Goal: Task Accomplishment & Management: Complete application form

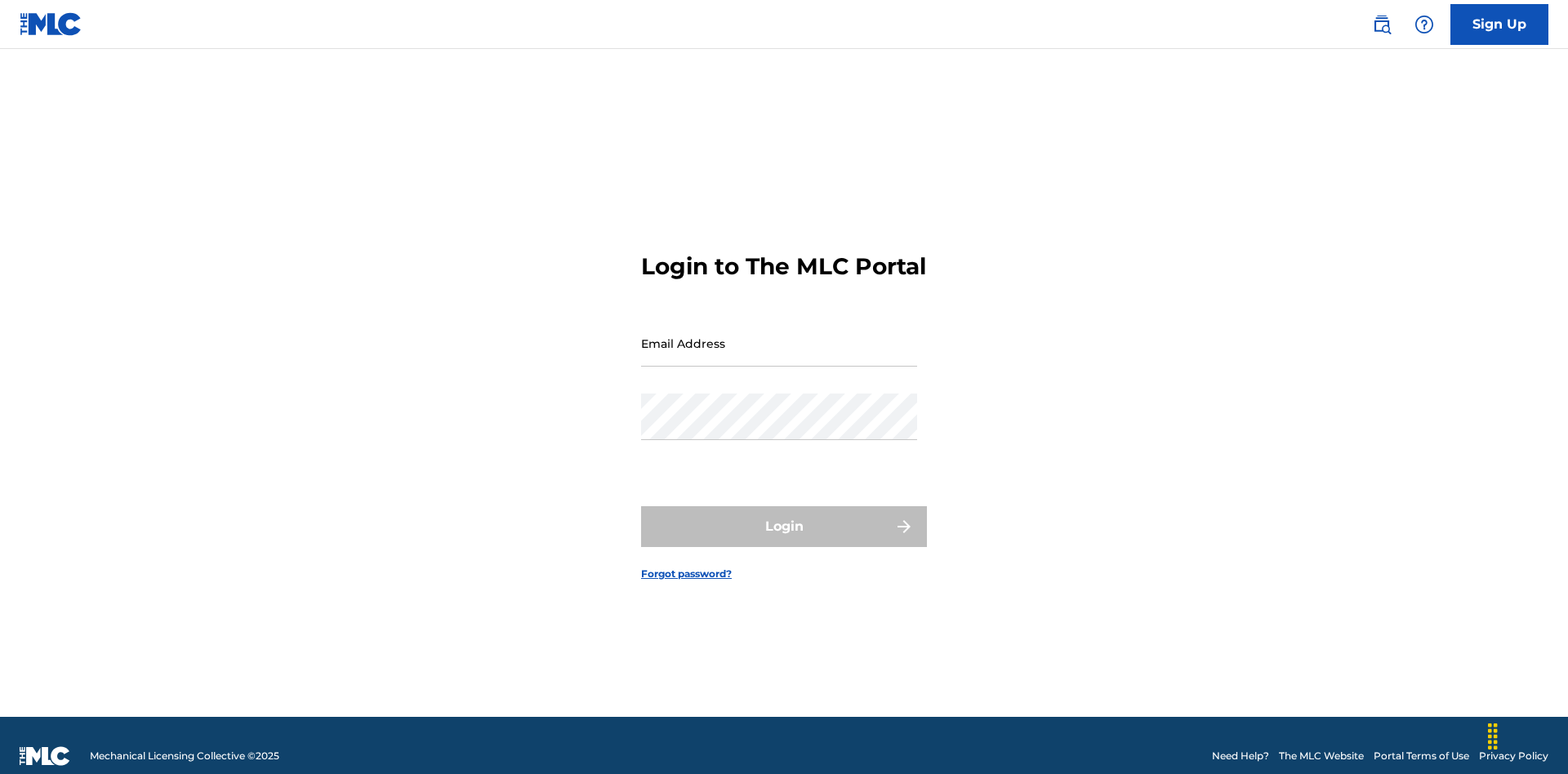
scroll to position [21, 0]
click at [779, 335] on input "Email Address" at bounding box center [779, 343] width 276 height 46
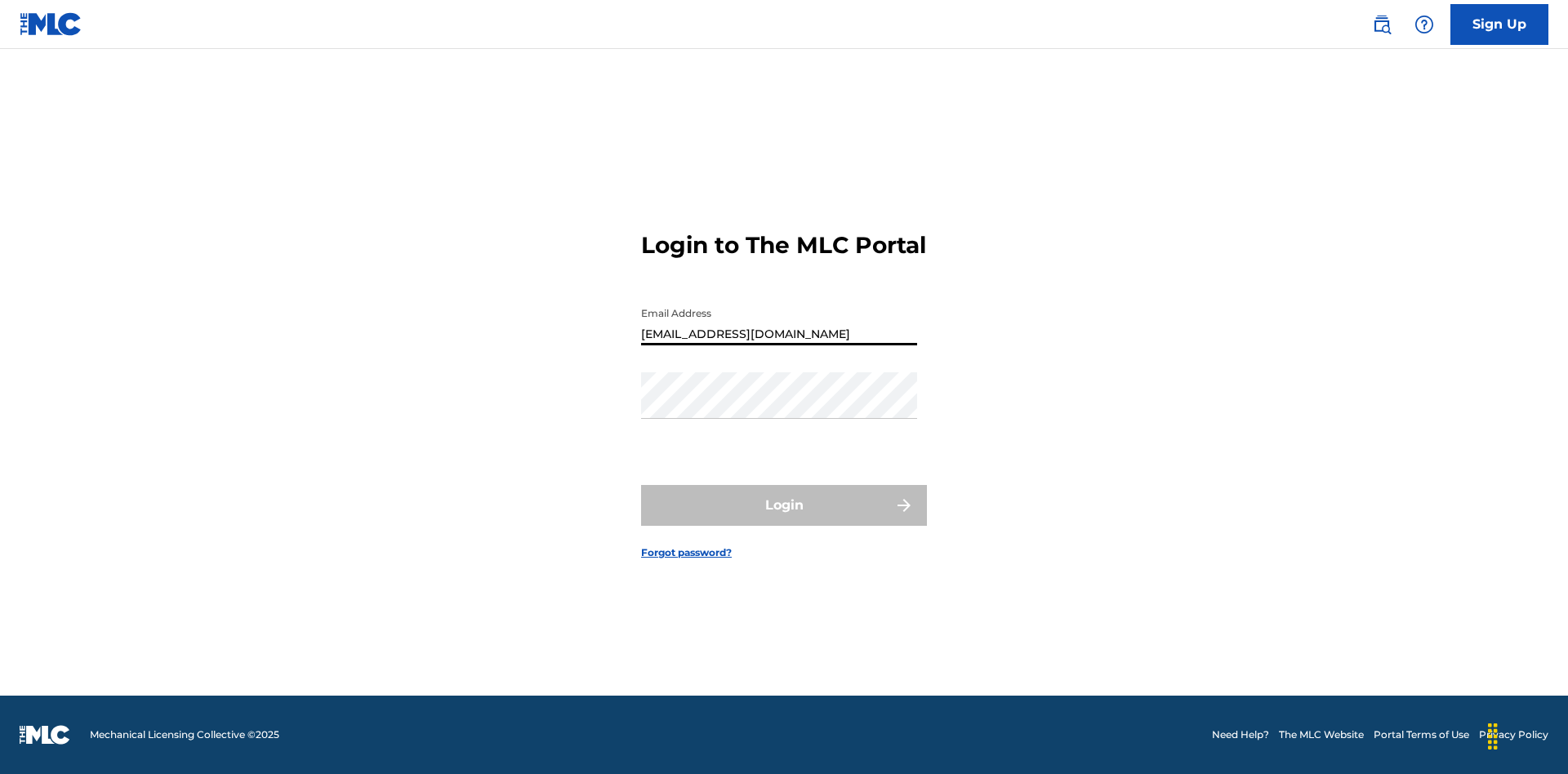
type input "[EMAIL_ADDRESS][DOMAIN_NAME]"
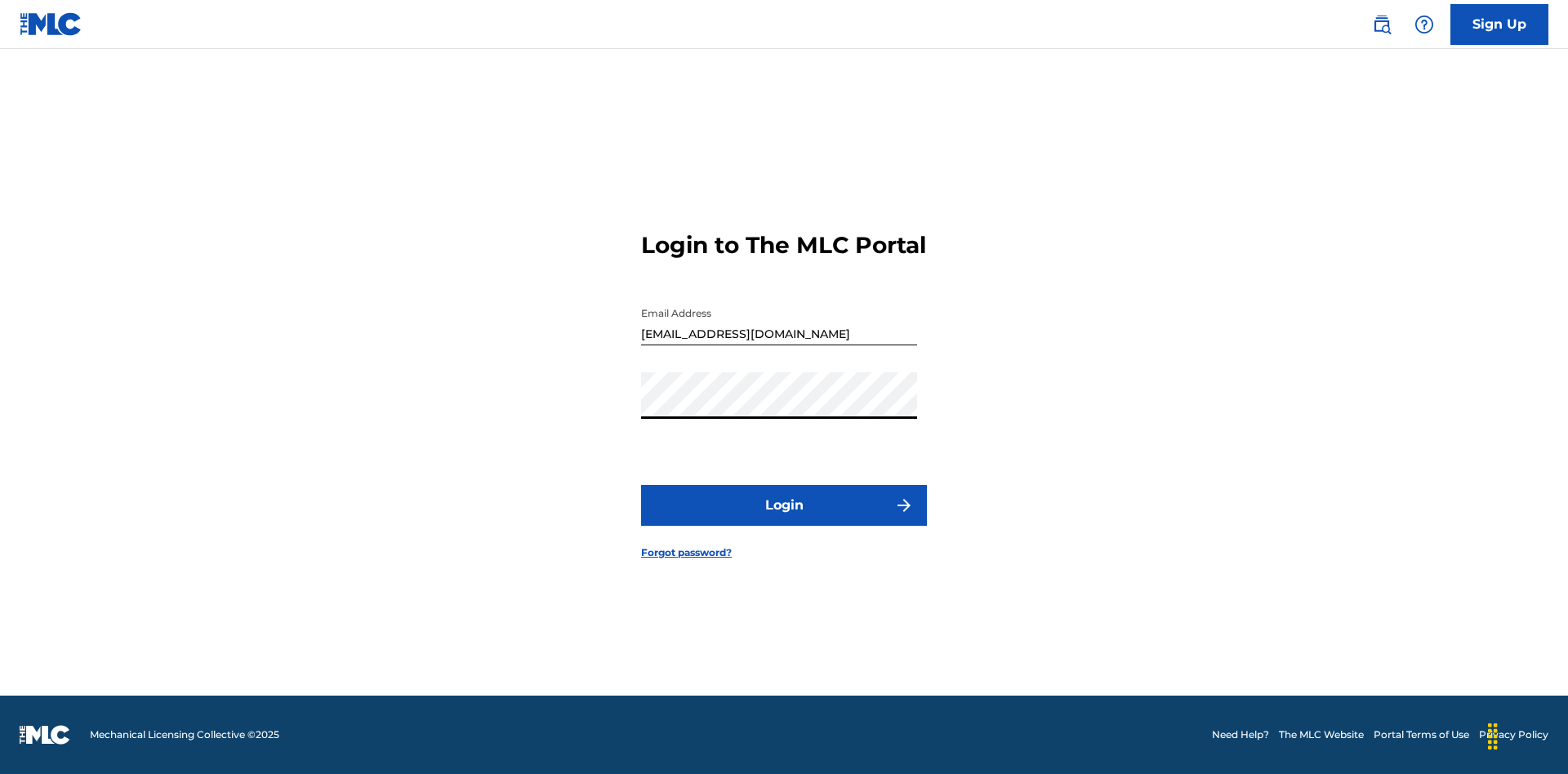
click at [784, 519] on button "Login" at bounding box center [784, 506] width 286 height 41
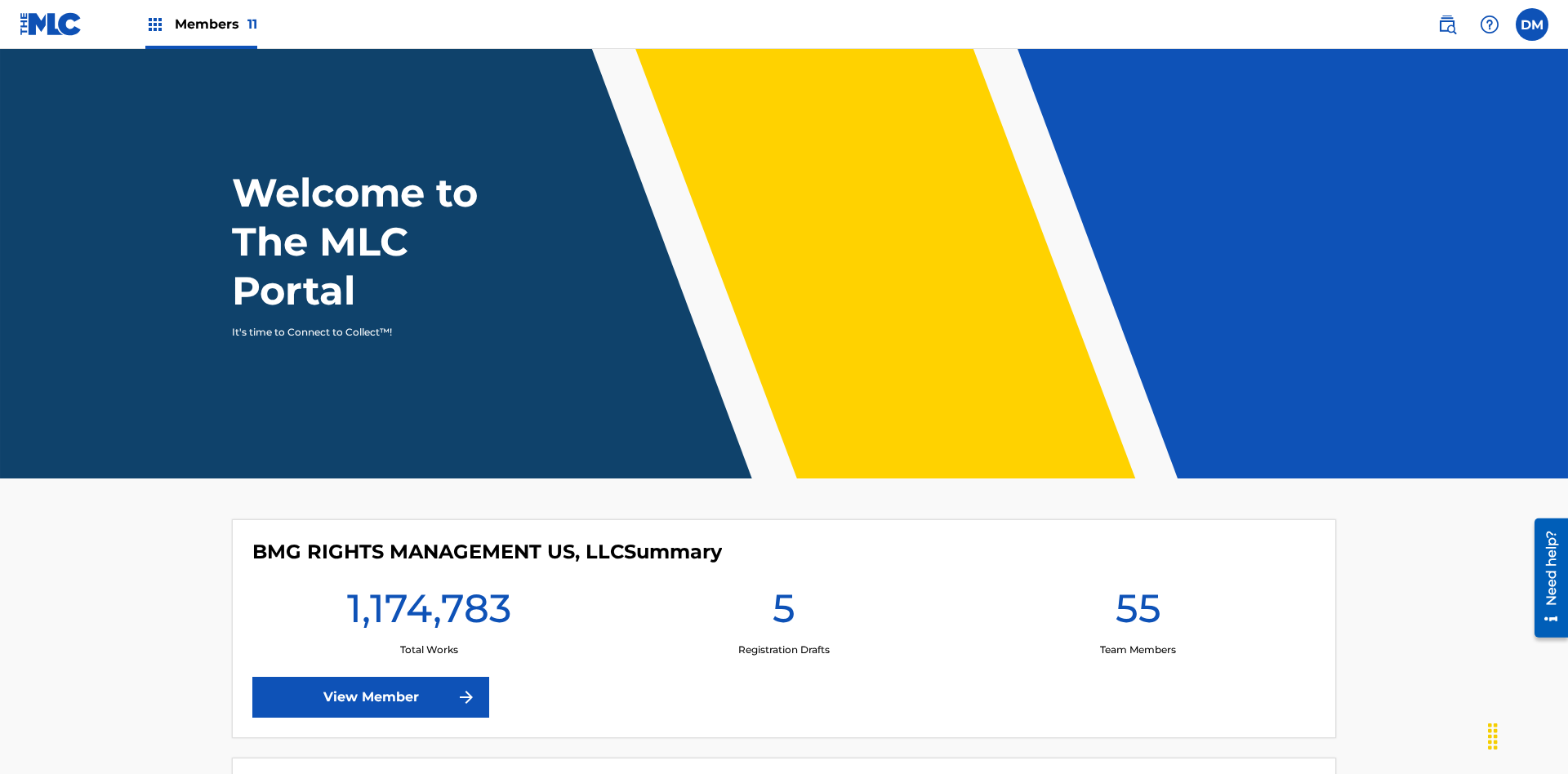
scroll to position [70, 0]
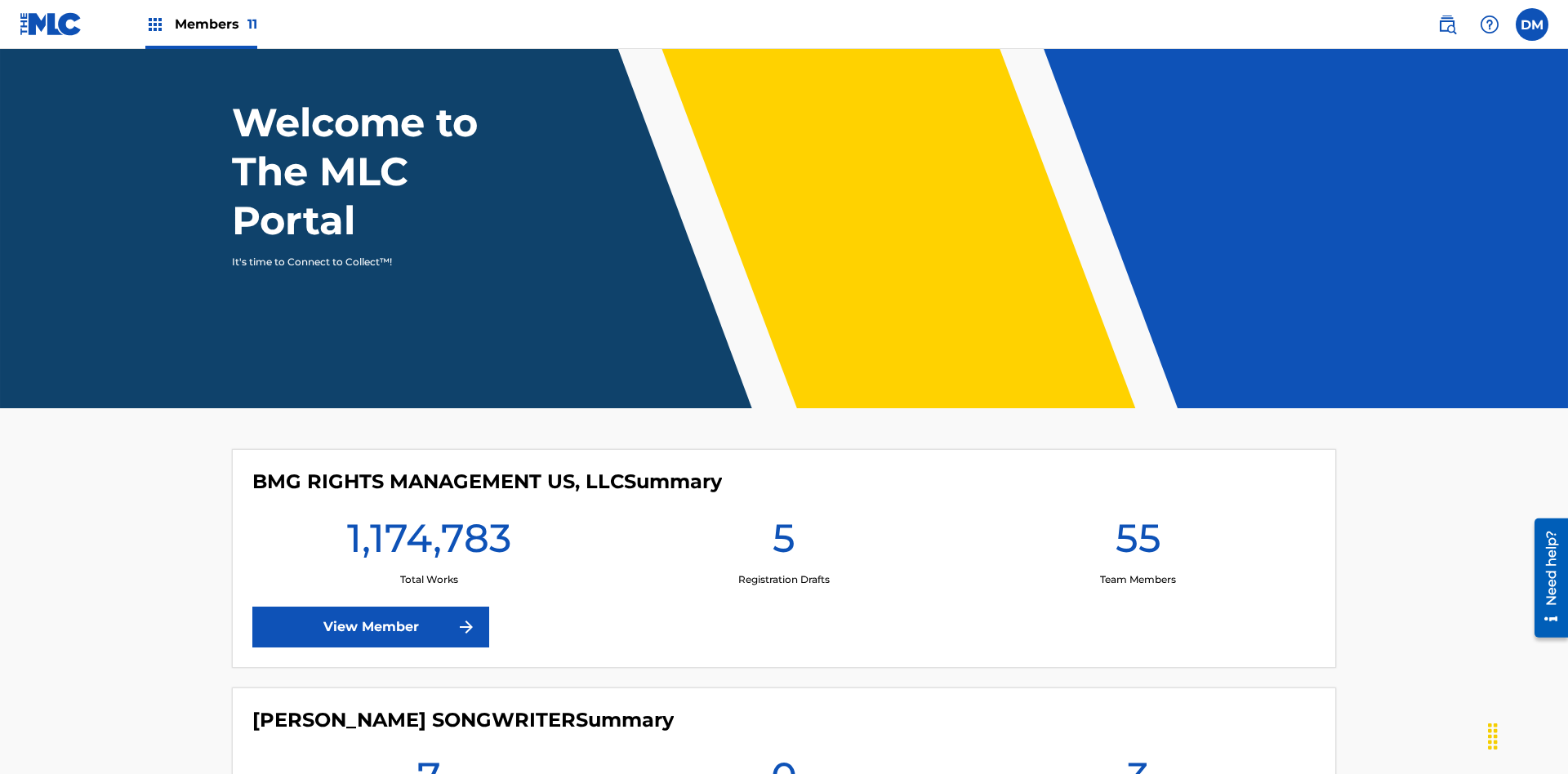
click at [201, 24] on span "Members 11" at bounding box center [216, 24] width 82 height 19
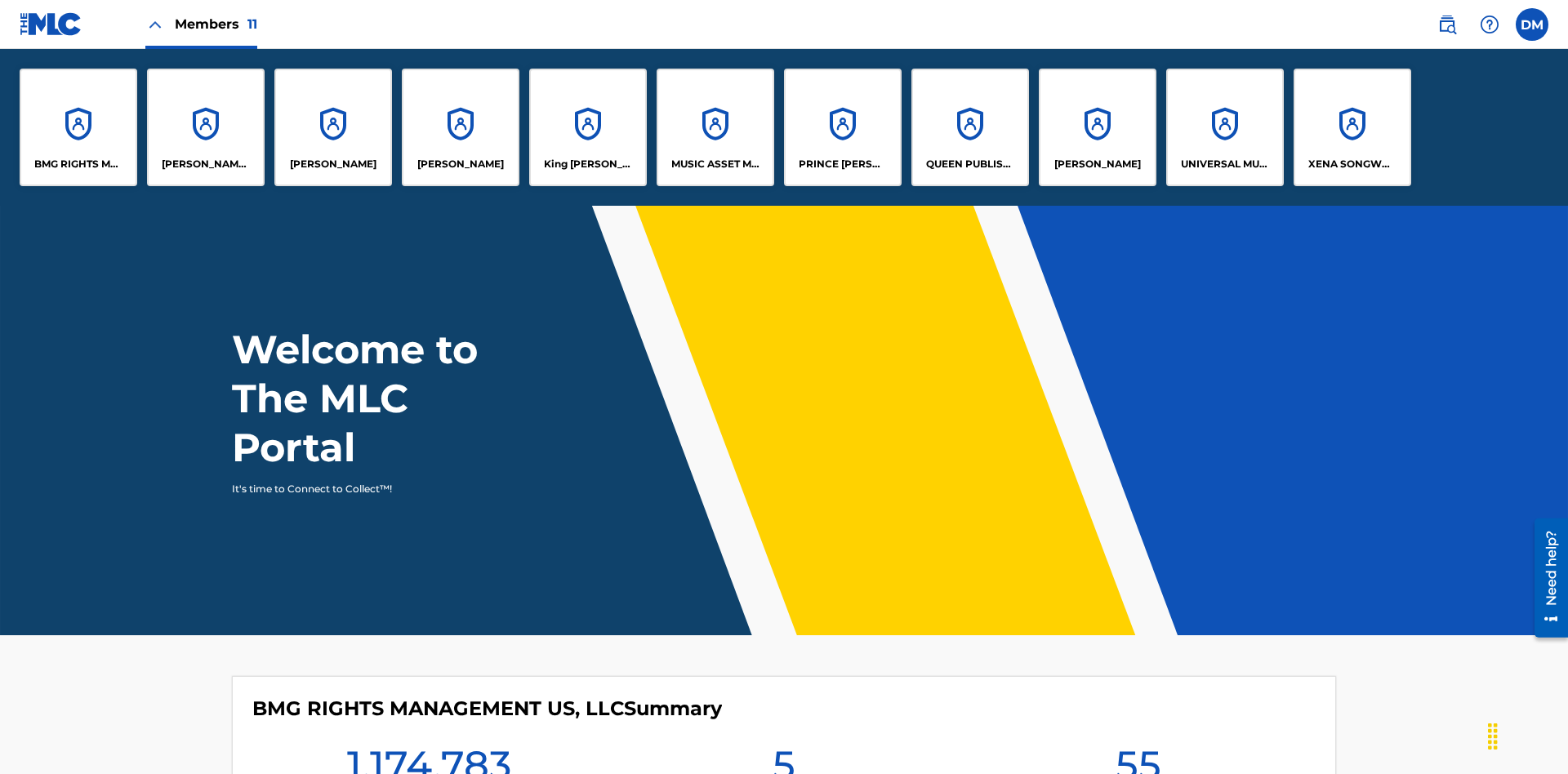
click at [1224, 164] on p "UNIVERSAL MUSIC PUB GROUP" at bounding box center [1225, 164] width 89 height 15
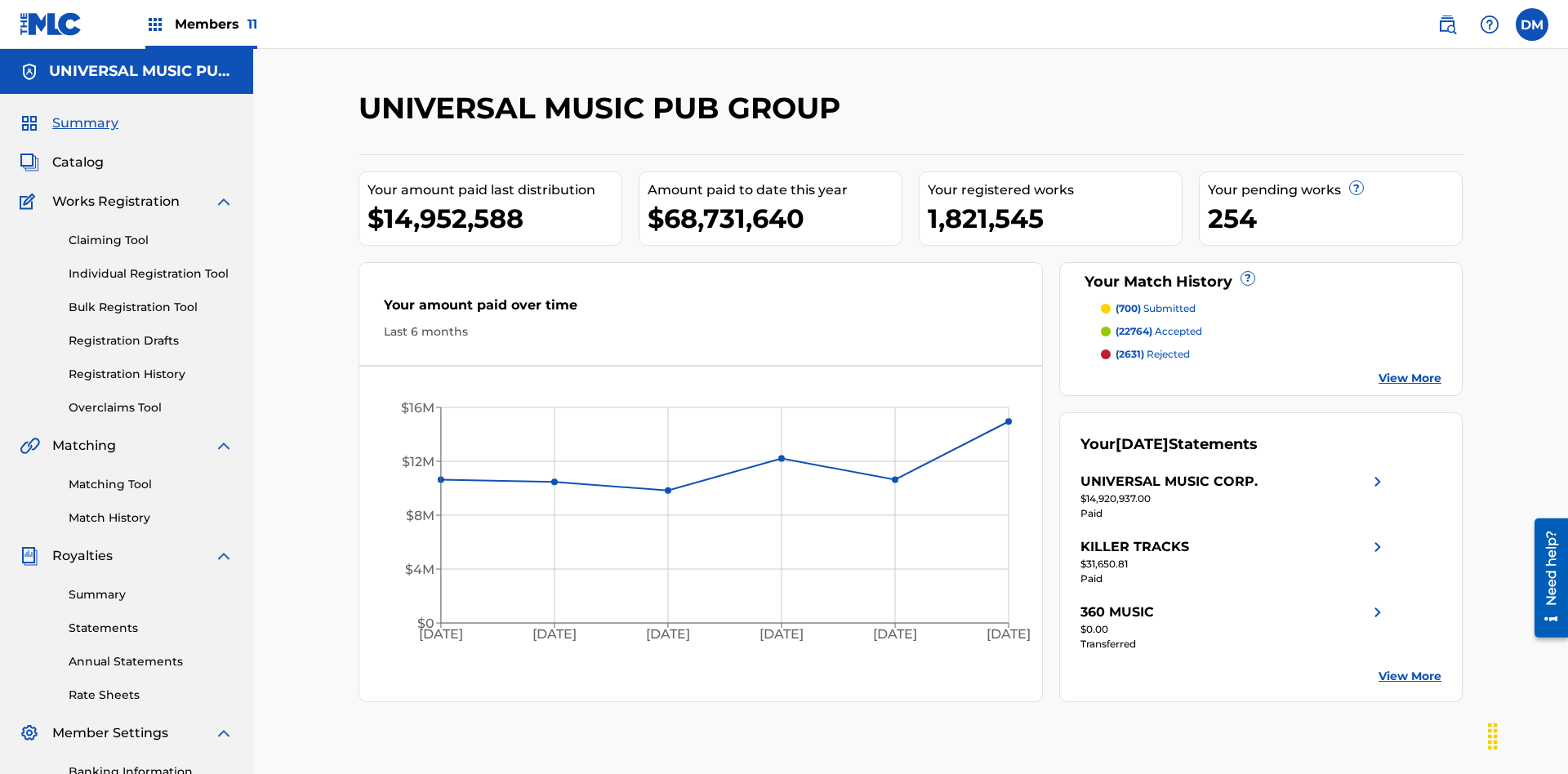
click at [151, 266] on link "Individual Registration Tool" at bounding box center [151, 274] width 165 height 18
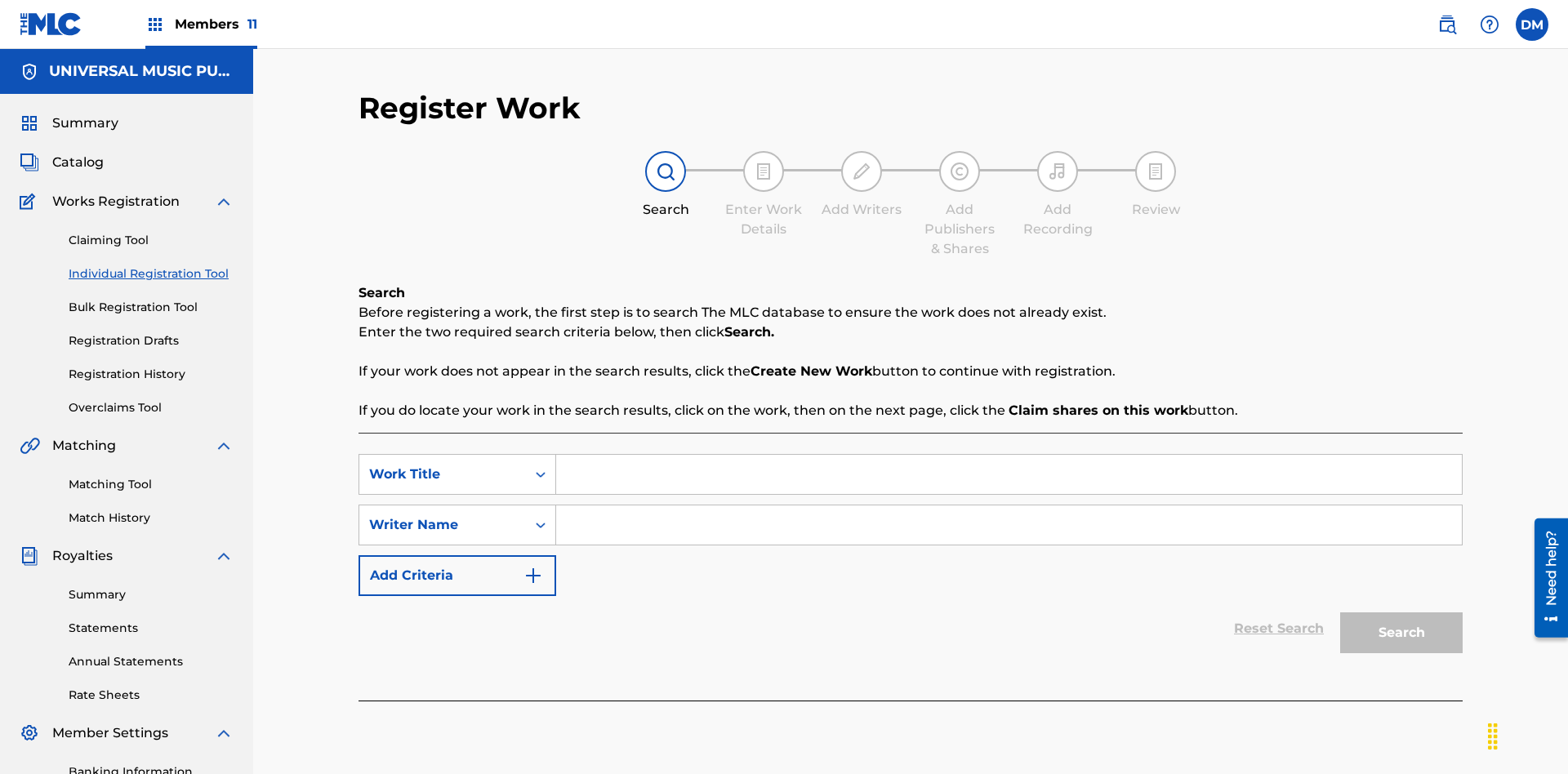
scroll to position [239, 0]
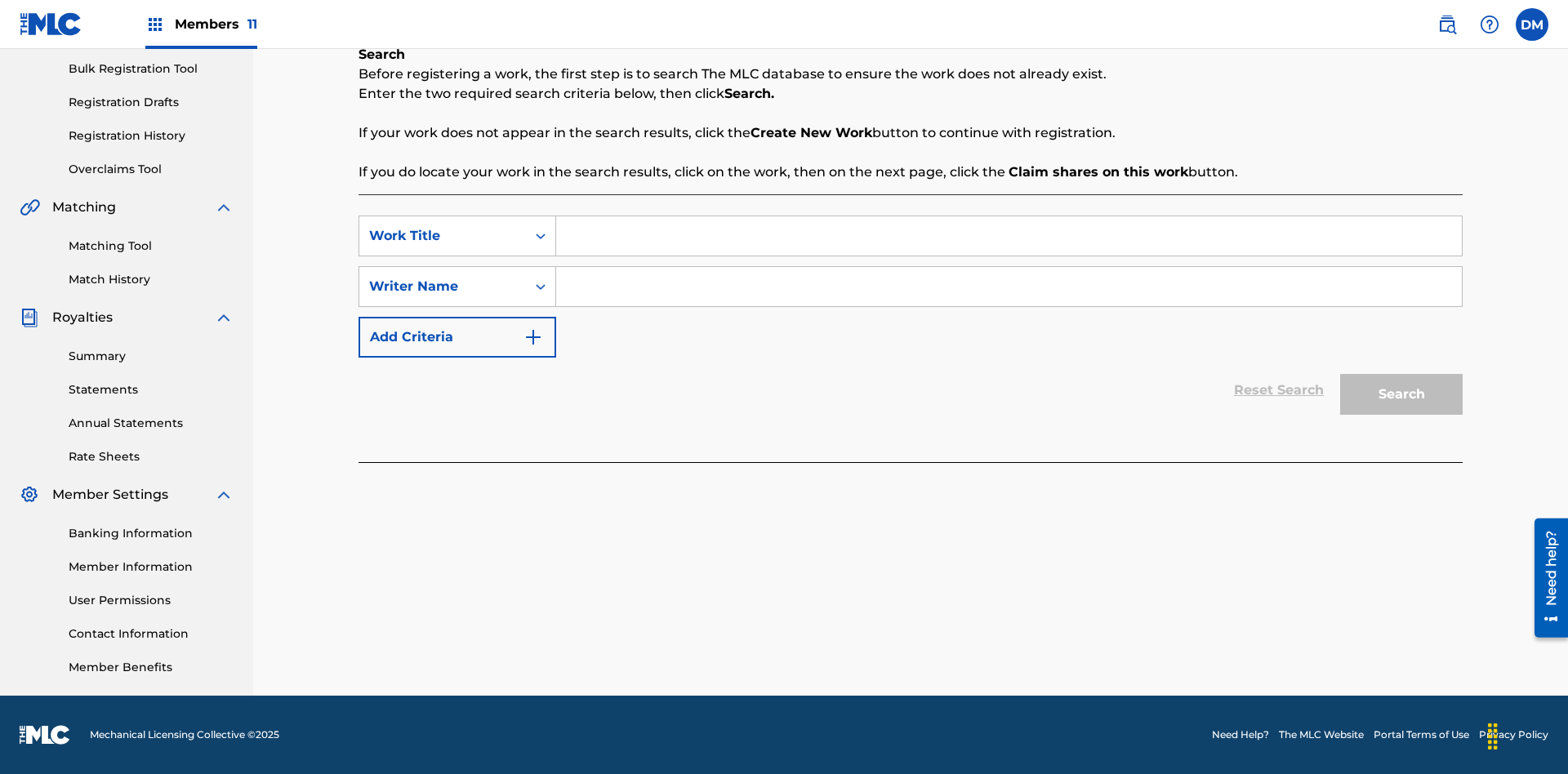
click at [1009, 236] on input "Search Form" at bounding box center [1010, 236] width 906 height 39
type input "Save At Writer-Add Writers Page Prior To Adding Roles"
click at [1009, 287] on input "Search Form" at bounding box center [1010, 286] width 906 height 39
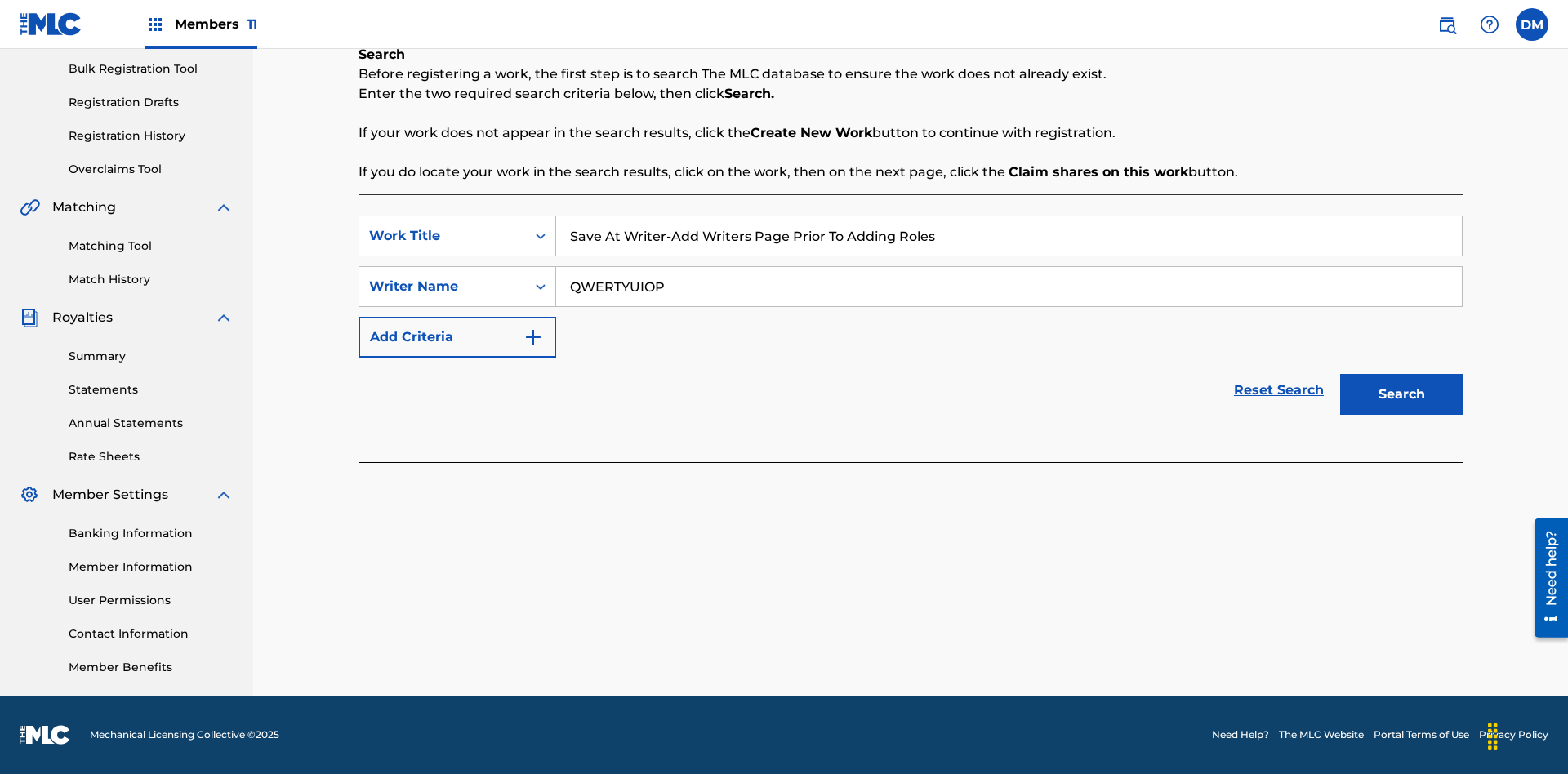
type input "QWERTYUIOP"
click at [1401, 394] on button "Search" at bounding box center [1401, 394] width 122 height 41
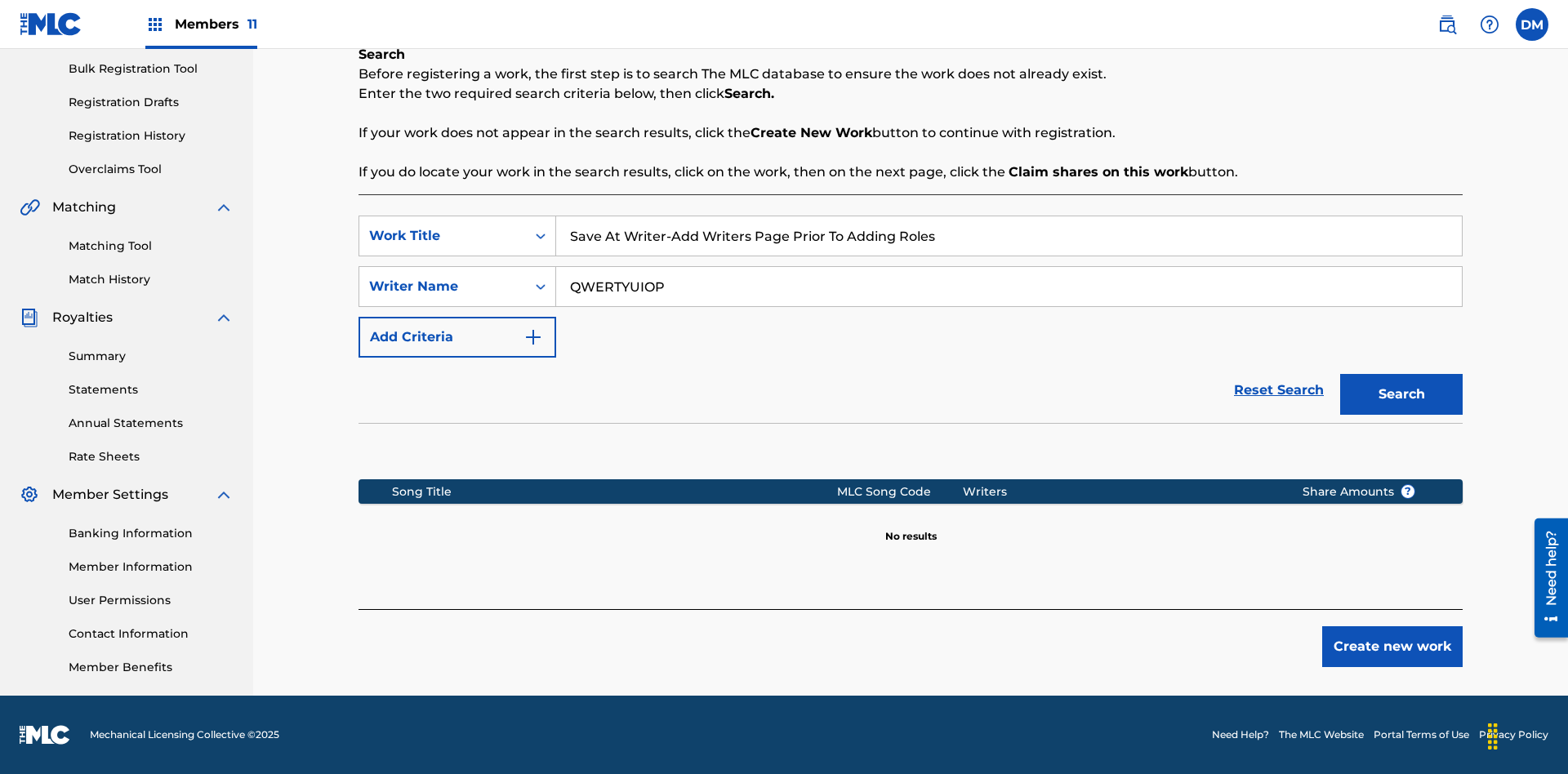
click at [1393, 646] on button "Create new work" at bounding box center [1393, 646] width 141 height 41
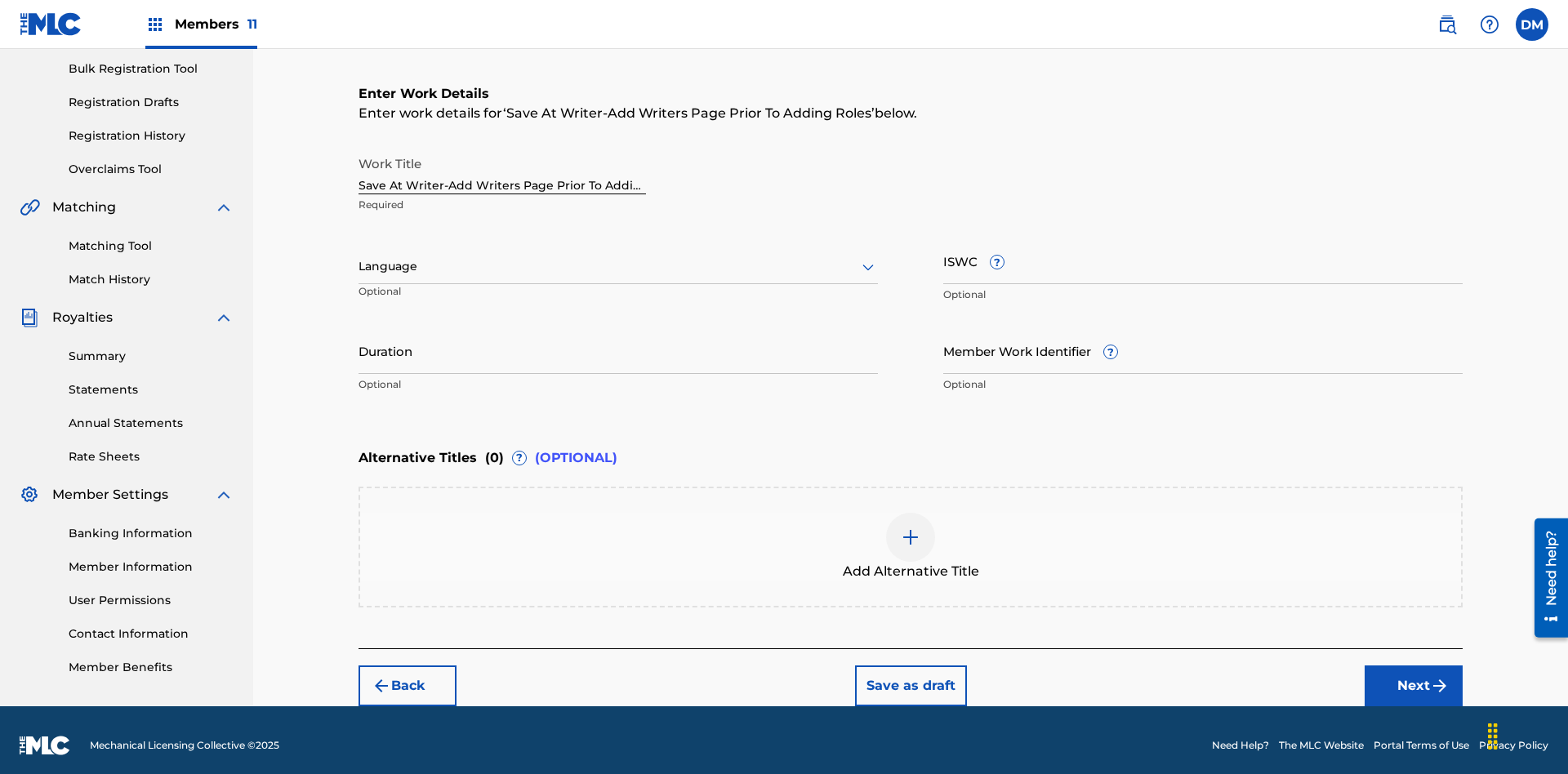
click at [619, 340] on input "Duration" at bounding box center [618, 351] width 520 height 46
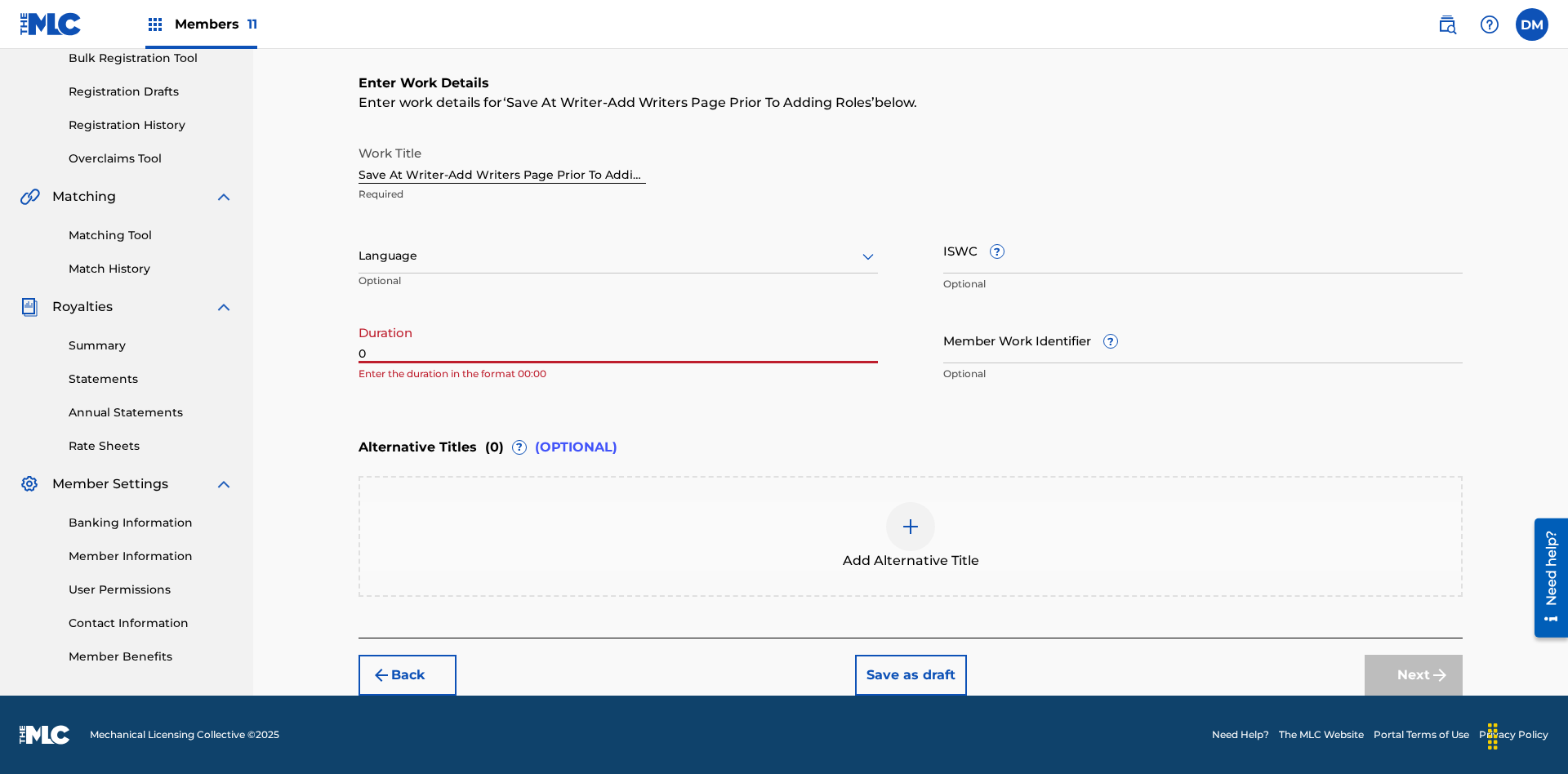
click at [619, 340] on input "0" at bounding box center [618, 340] width 520 height 46
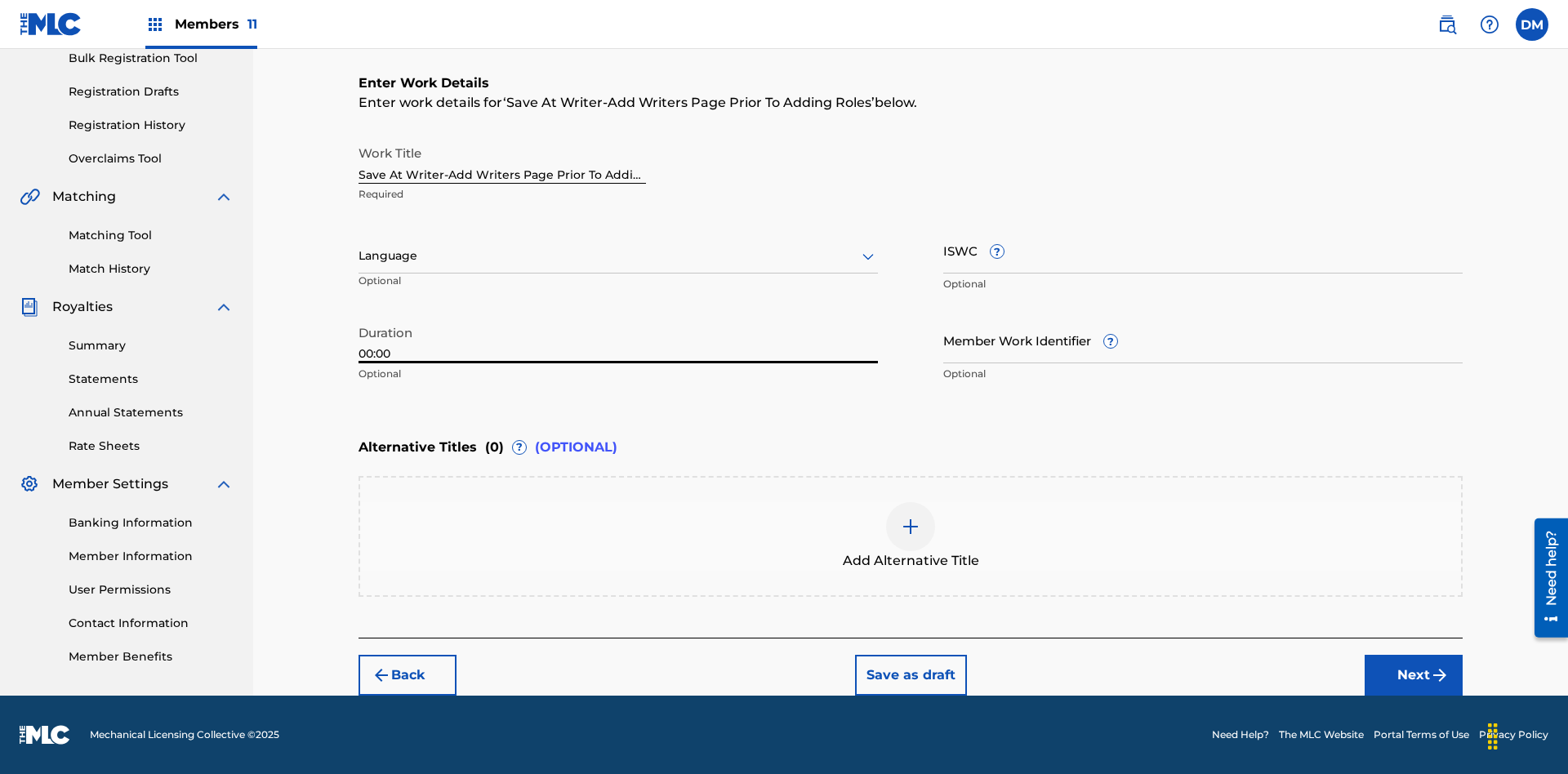
type input "00:00"
click at [868, 256] on icon at bounding box center [868, 256] width 19 height 19
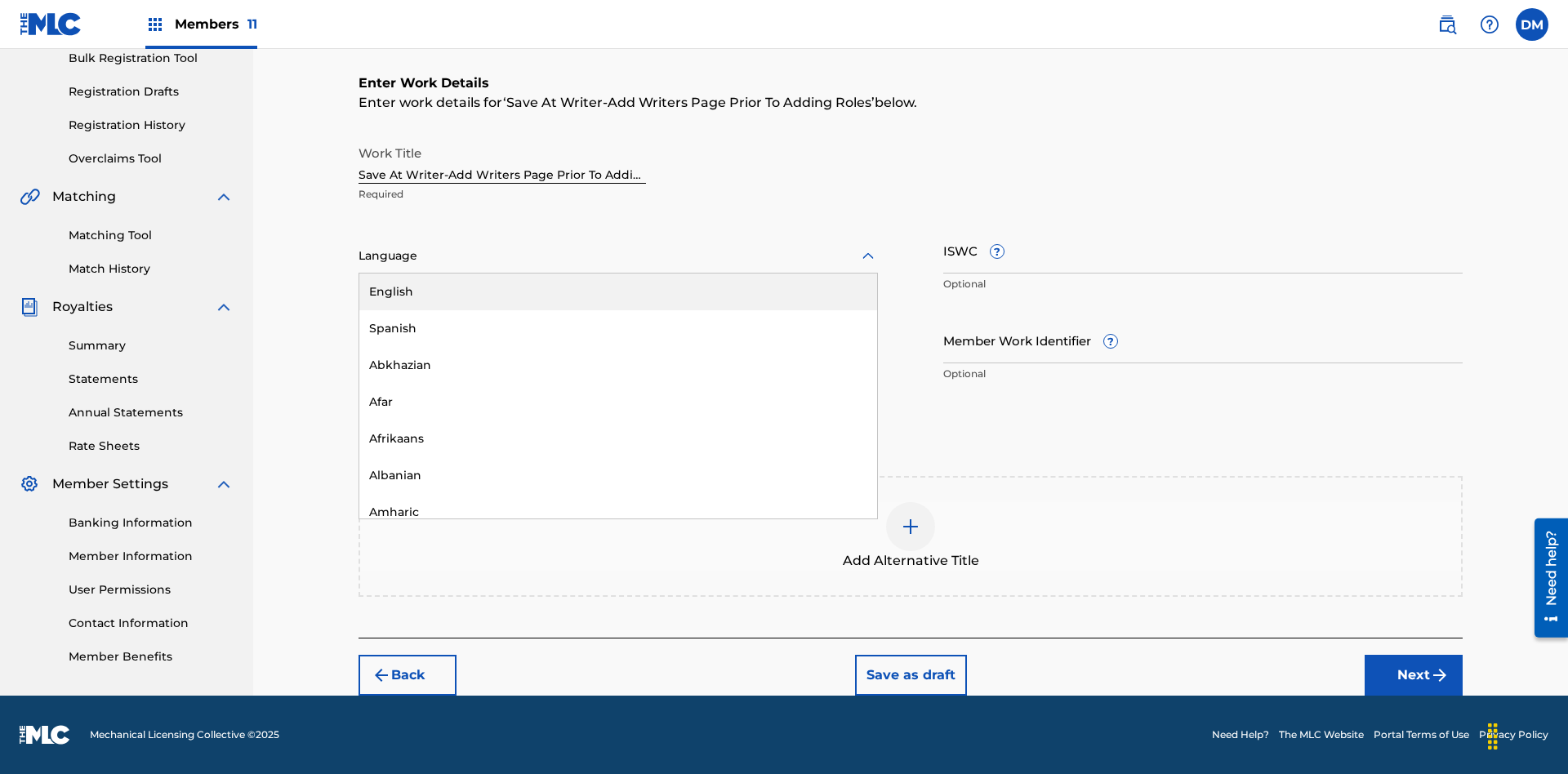
click at [619, 402] on div "Afar" at bounding box center [618, 402] width 518 height 37
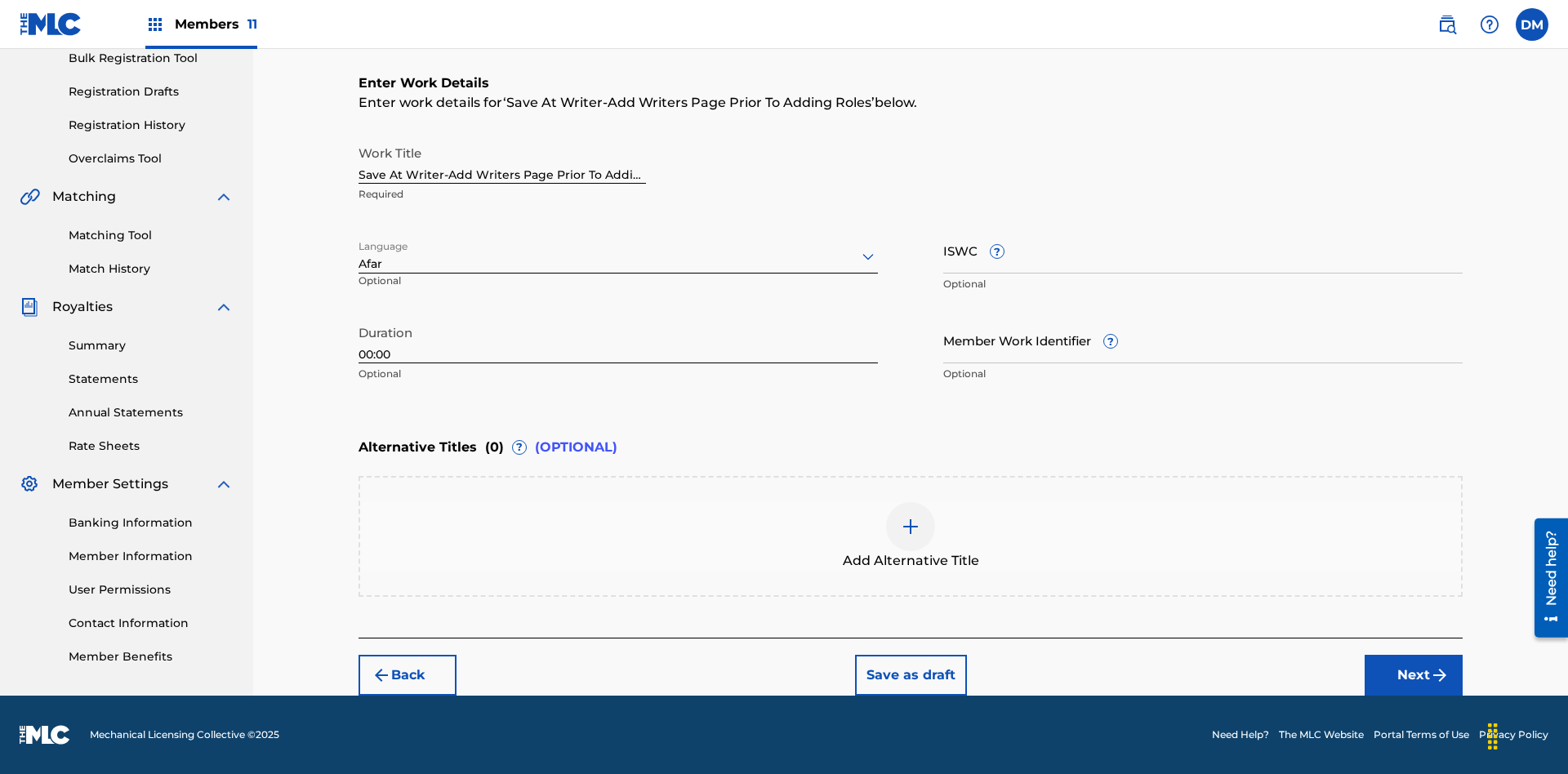
click at [1203, 340] on input "Member Work Identifier ?" at bounding box center [1203, 340] width 520 height 46
type input "[PHONE_NUMBER]"
click at [1203, 250] on input "ISWC ?" at bounding box center [1203, 250] width 520 height 46
type input "T-123.456.789-4"
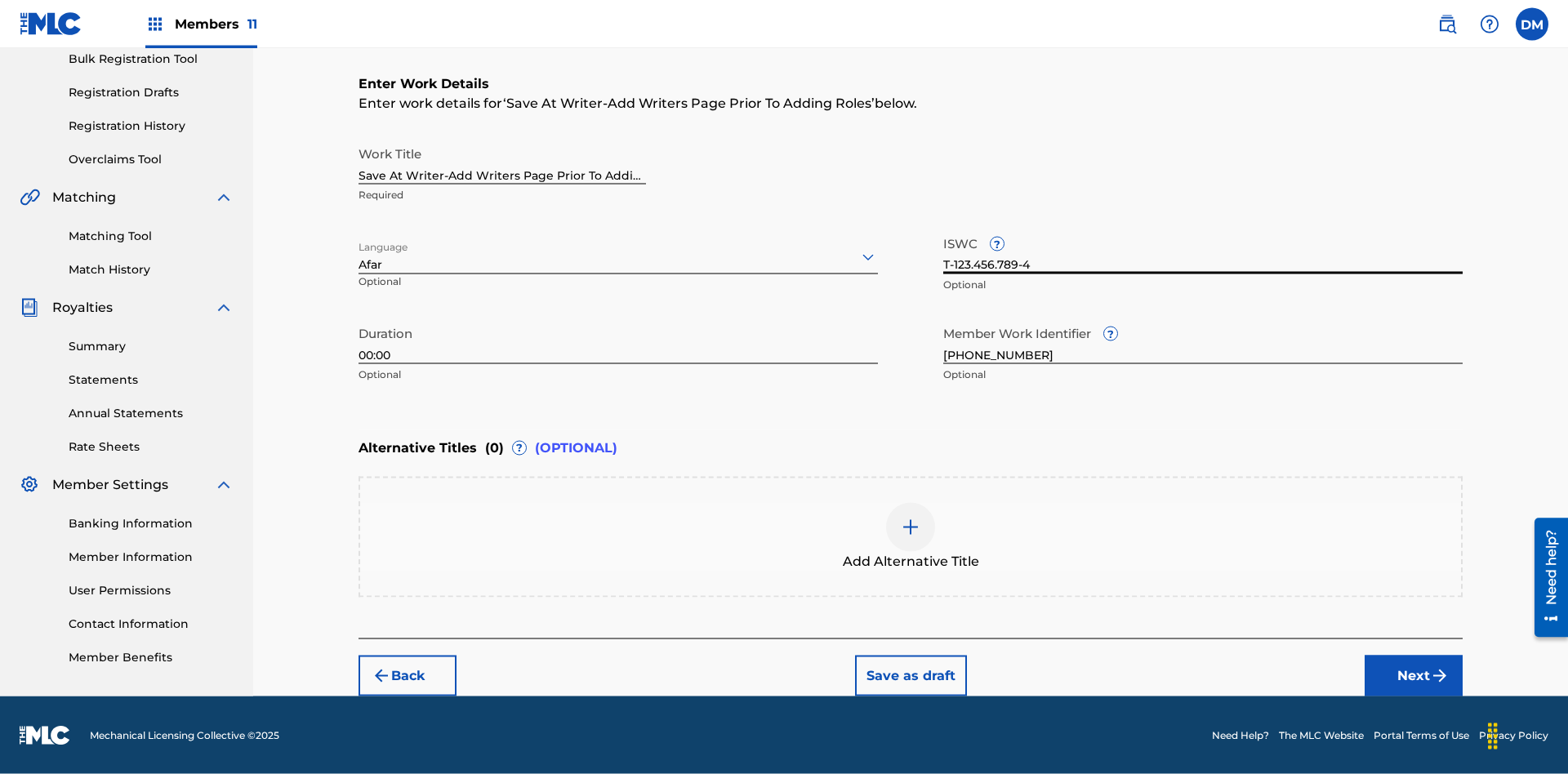
click at [910, 537] on div at bounding box center [910, 527] width 49 height 49
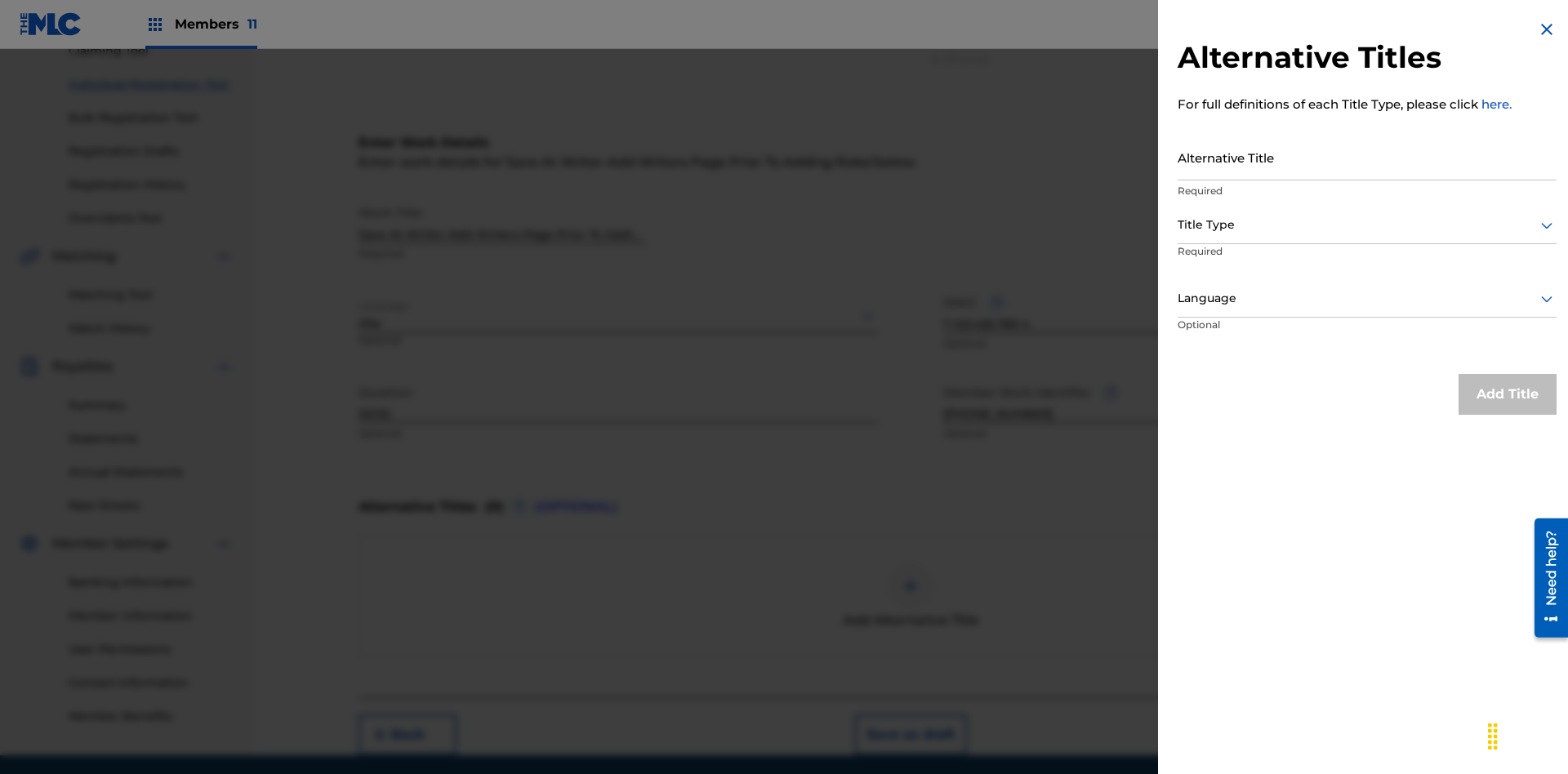
click at [1367, 156] on input "Alternative Title" at bounding box center [1367, 157] width 379 height 46
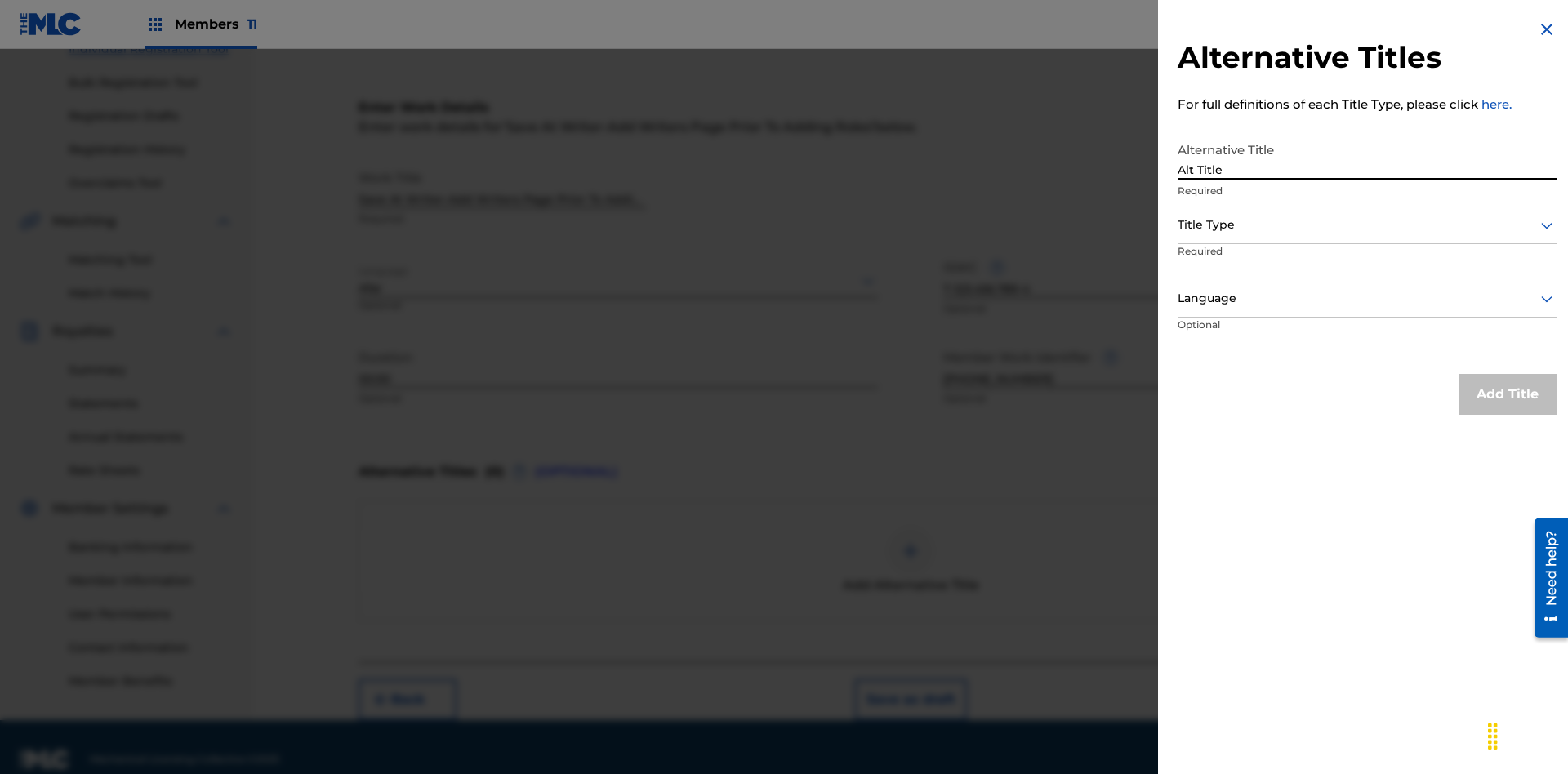
type input "Alt Title"
click at [1367, 225] on div at bounding box center [1367, 225] width 379 height 20
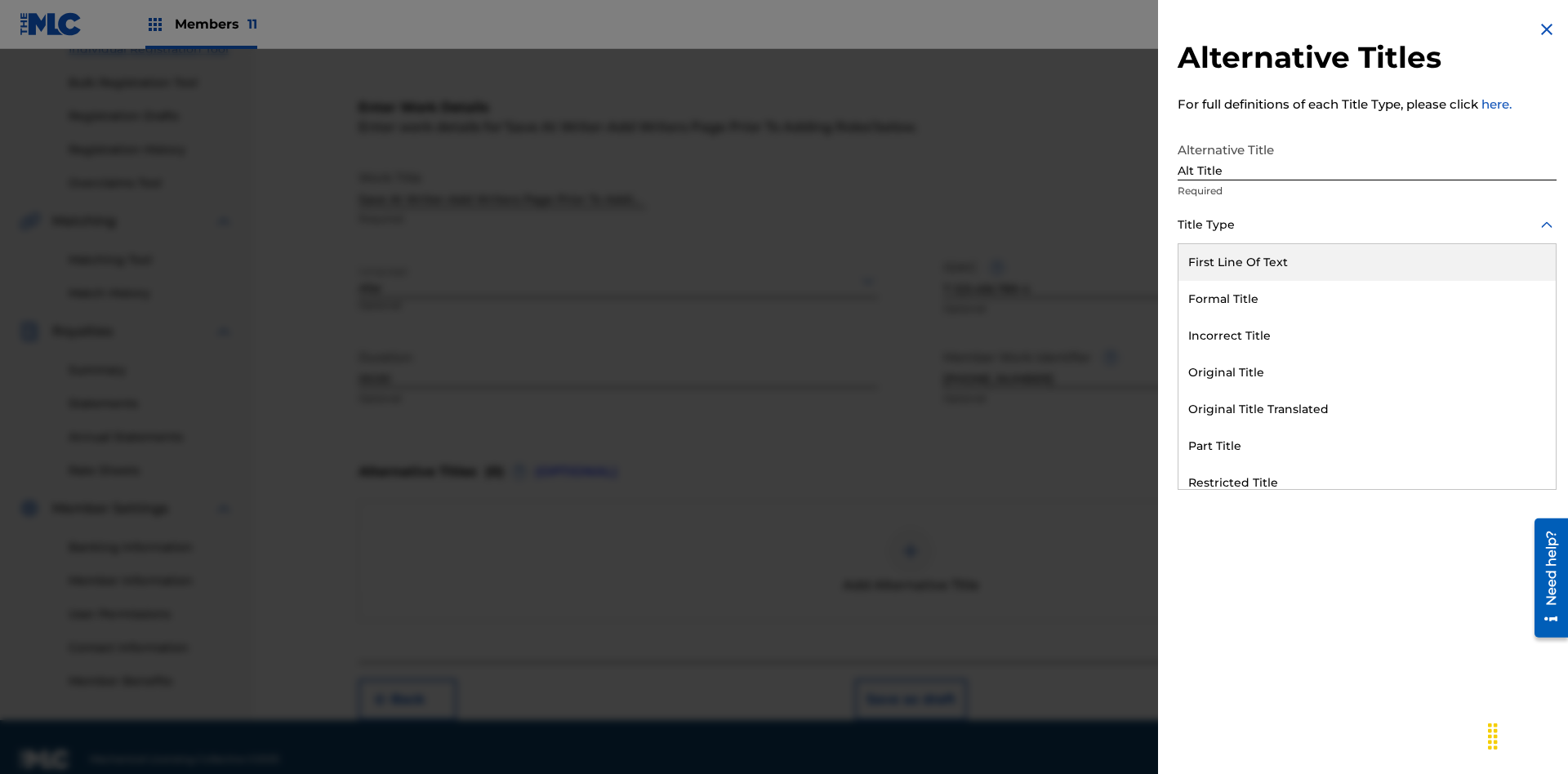
scroll to position [249, 0]
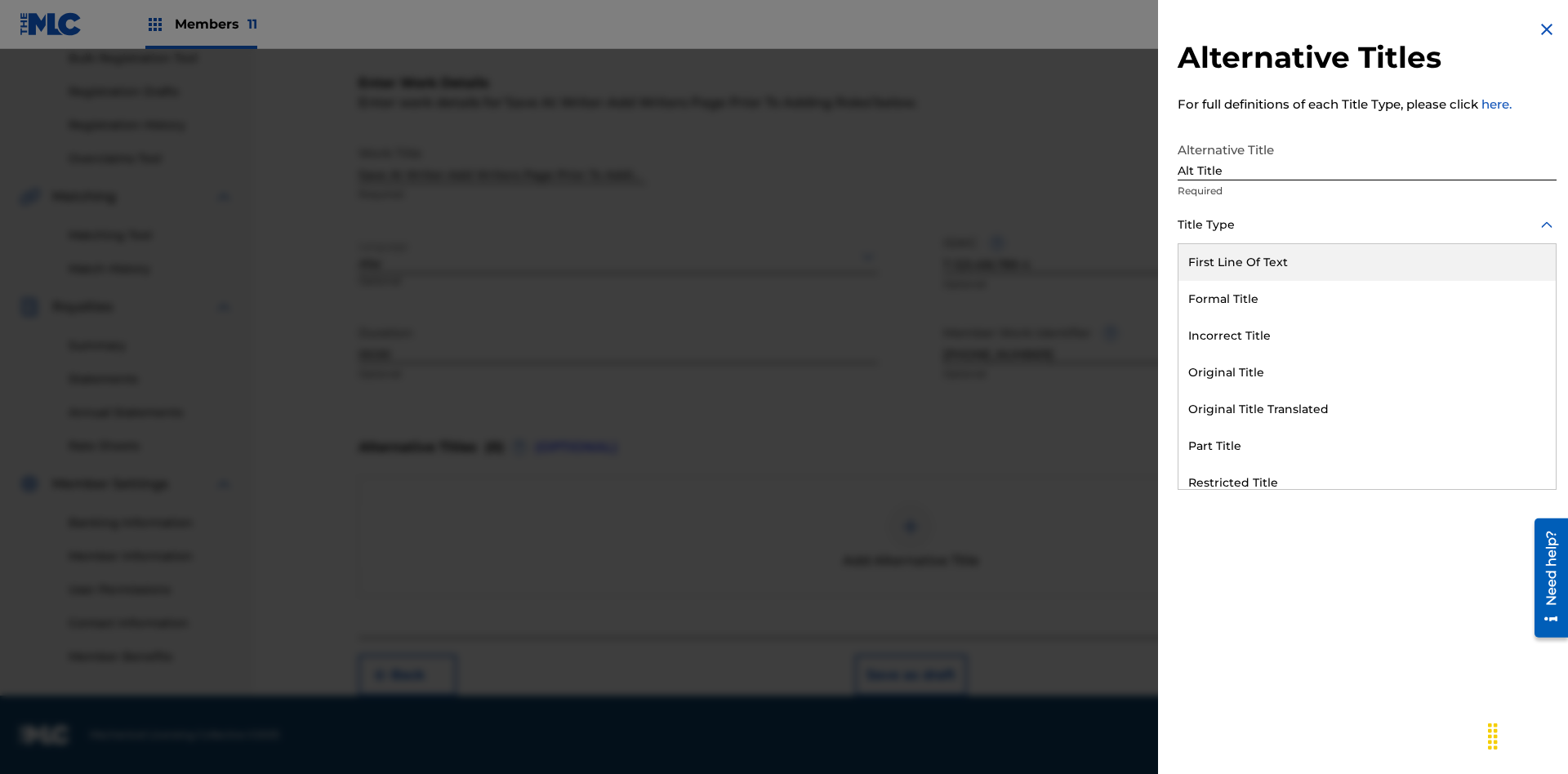
click at [1367, 372] on div "Original Title" at bounding box center [1367, 373] width 377 height 37
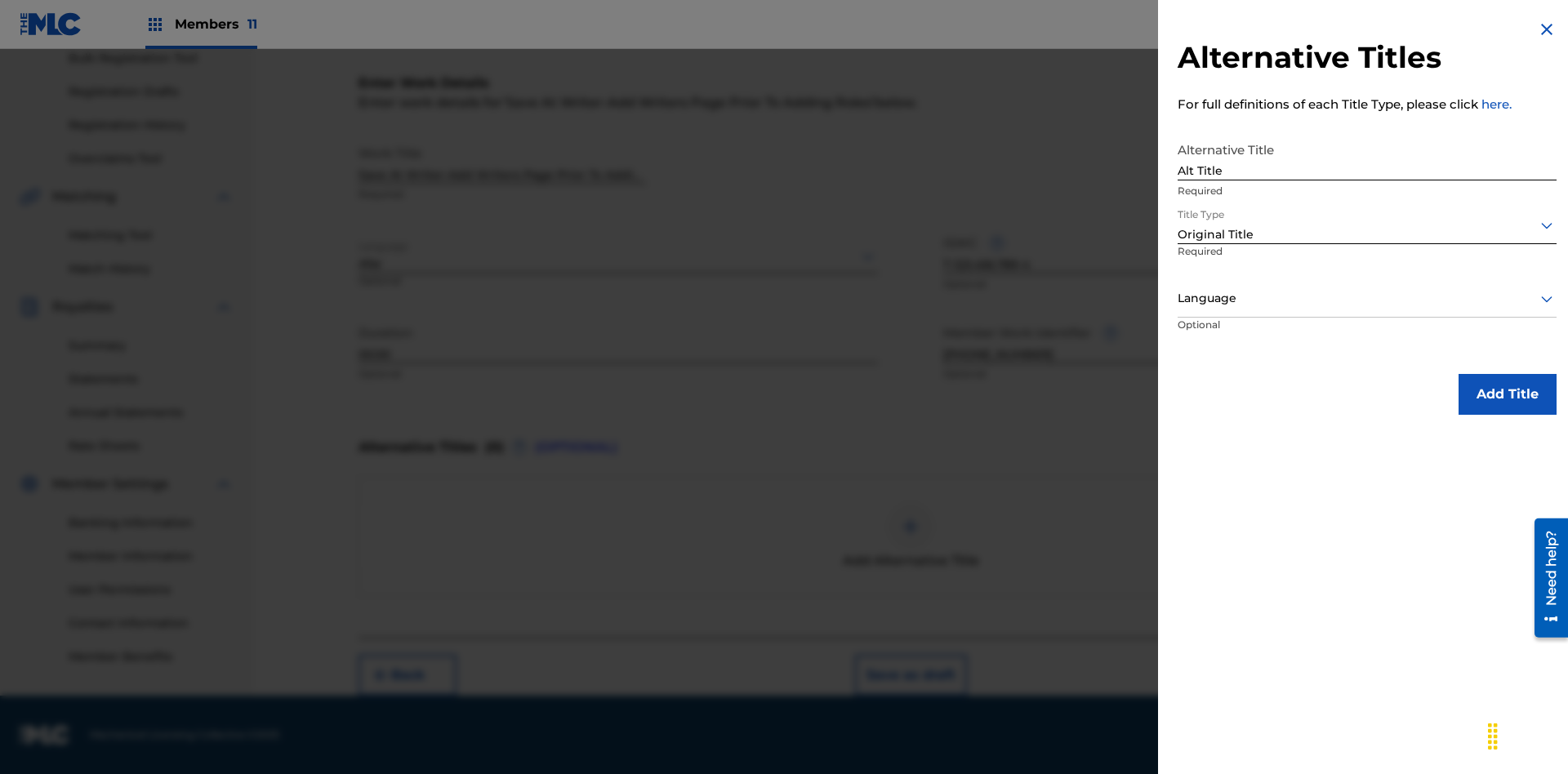
click at [1367, 298] on div at bounding box center [1367, 298] width 379 height 20
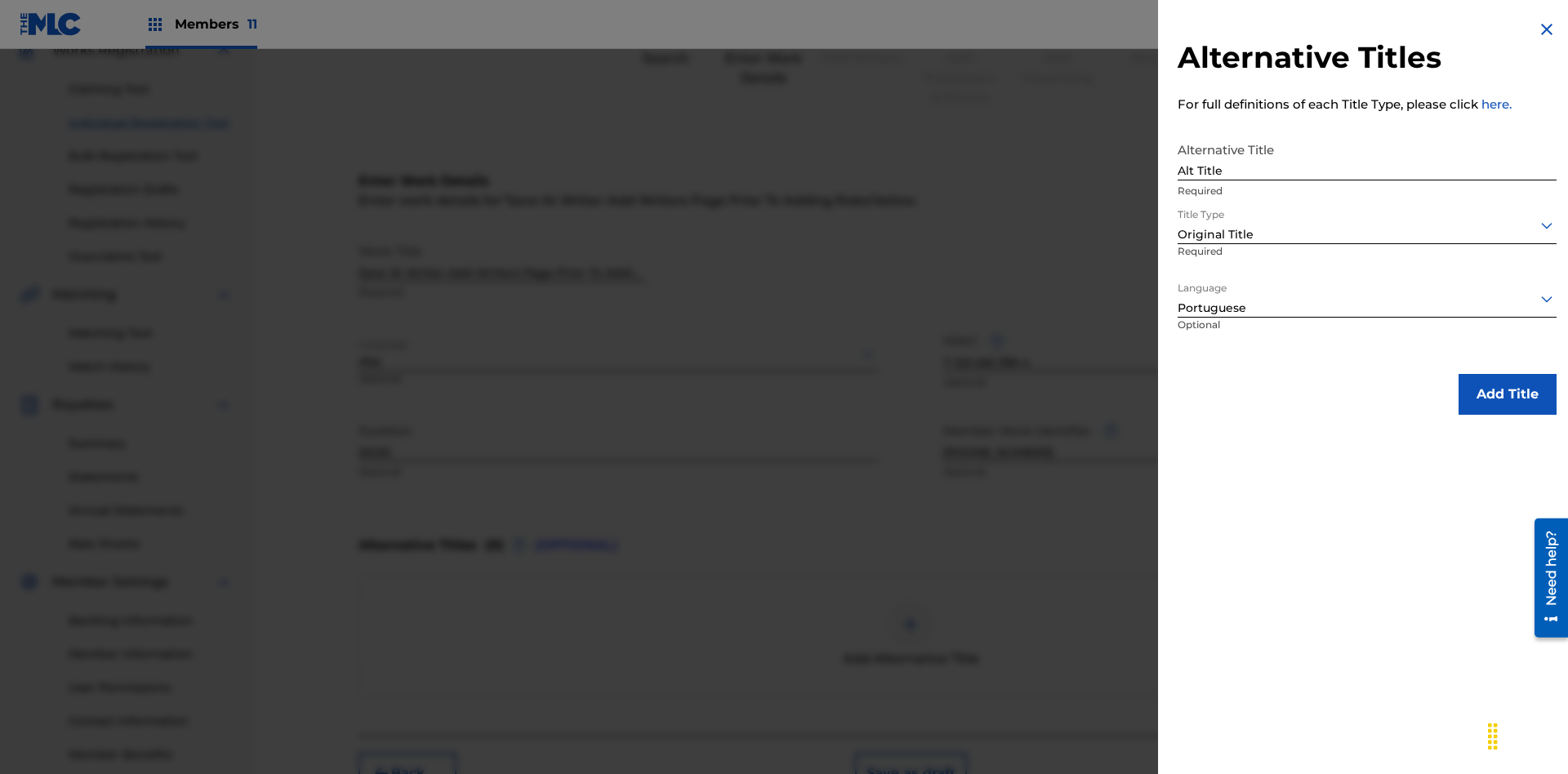
click at [1508, 393] on button "Add Title" at bounding box center [1508, 394] width 98 height 41
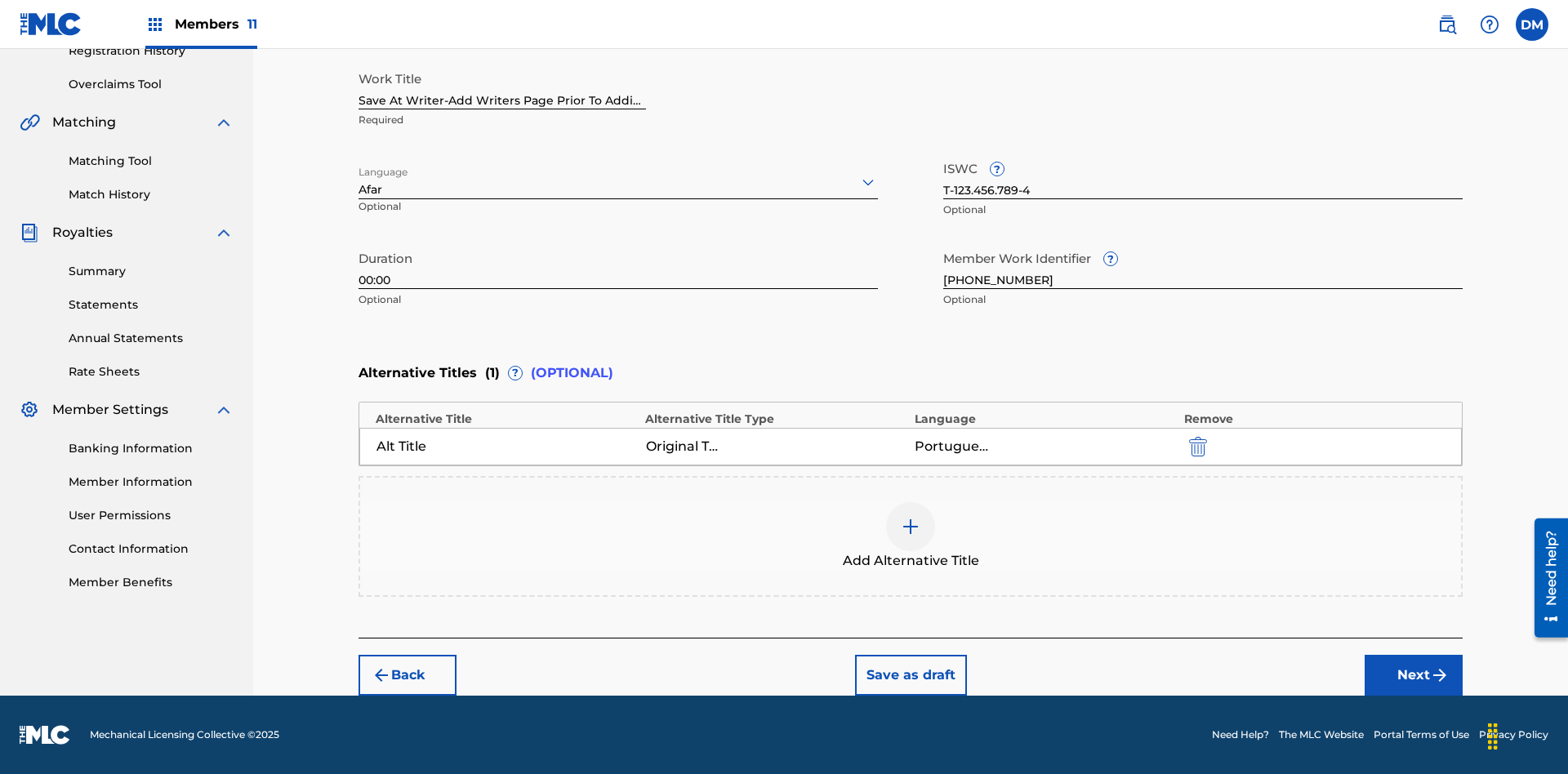
click at [1414, 675] on button "Next" at bounding box center [1414, 675] width 98 height 41
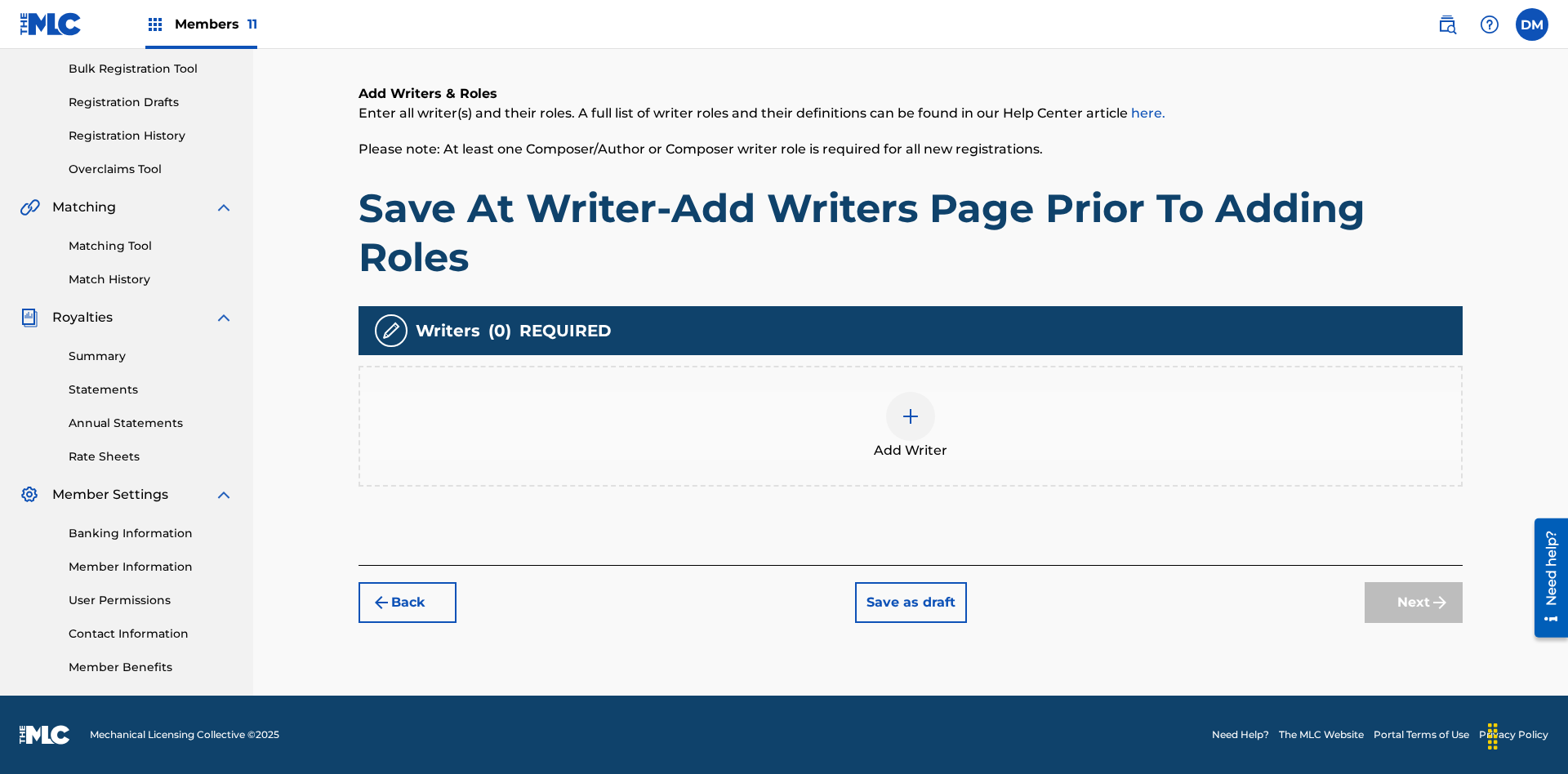
scroll to position [239, 0]
click at [910, 425] on img at bounding box center [910, 416] width 19 height 19
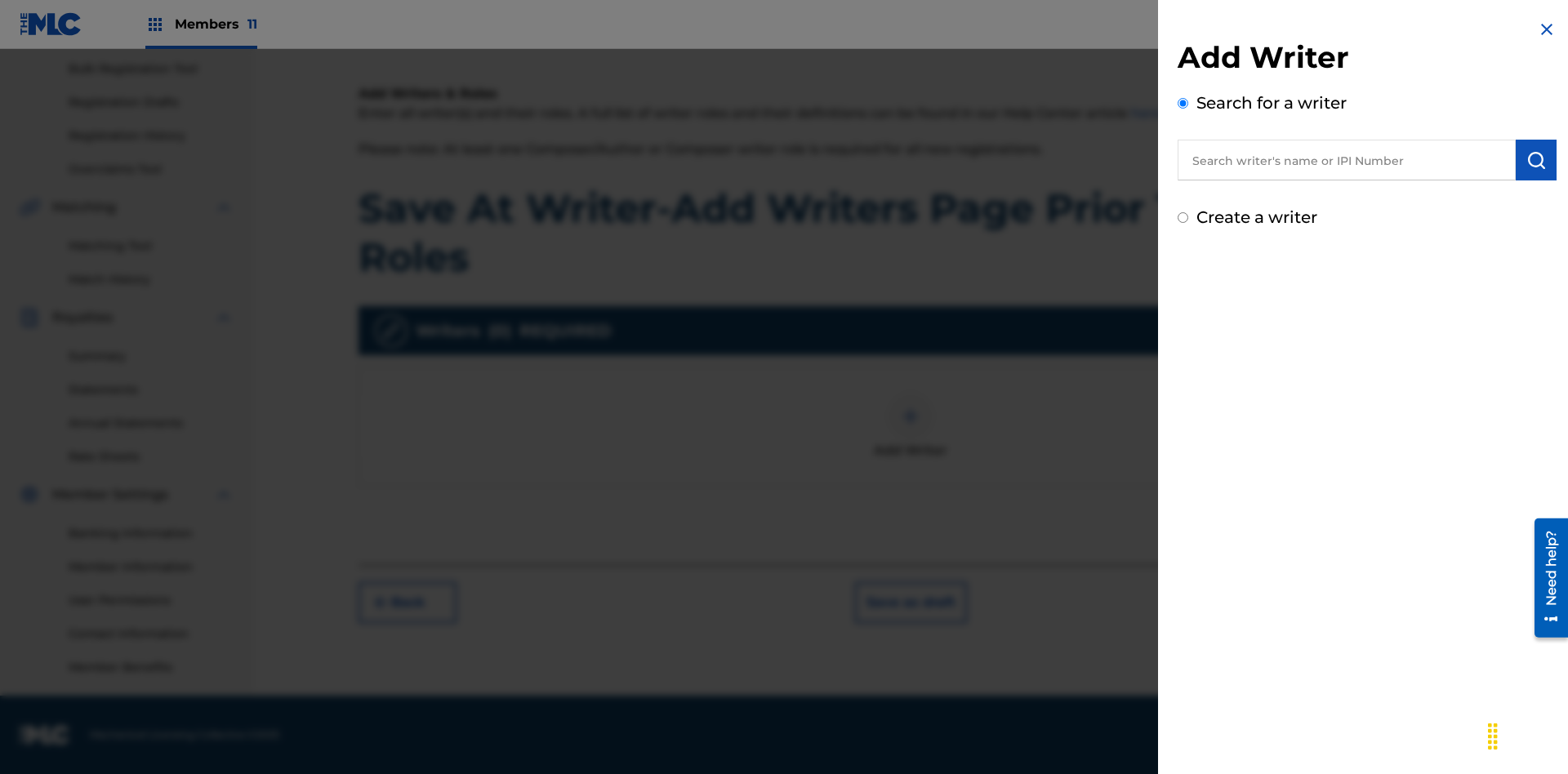
click at [1347, 160] on input "text" at bounding box center [1347, 160] width 338 height 41
type input "[PERSON_NAME]"
click at [1537, 160] on img "submit" at bounding box center [1536, 159] width 19 height 19
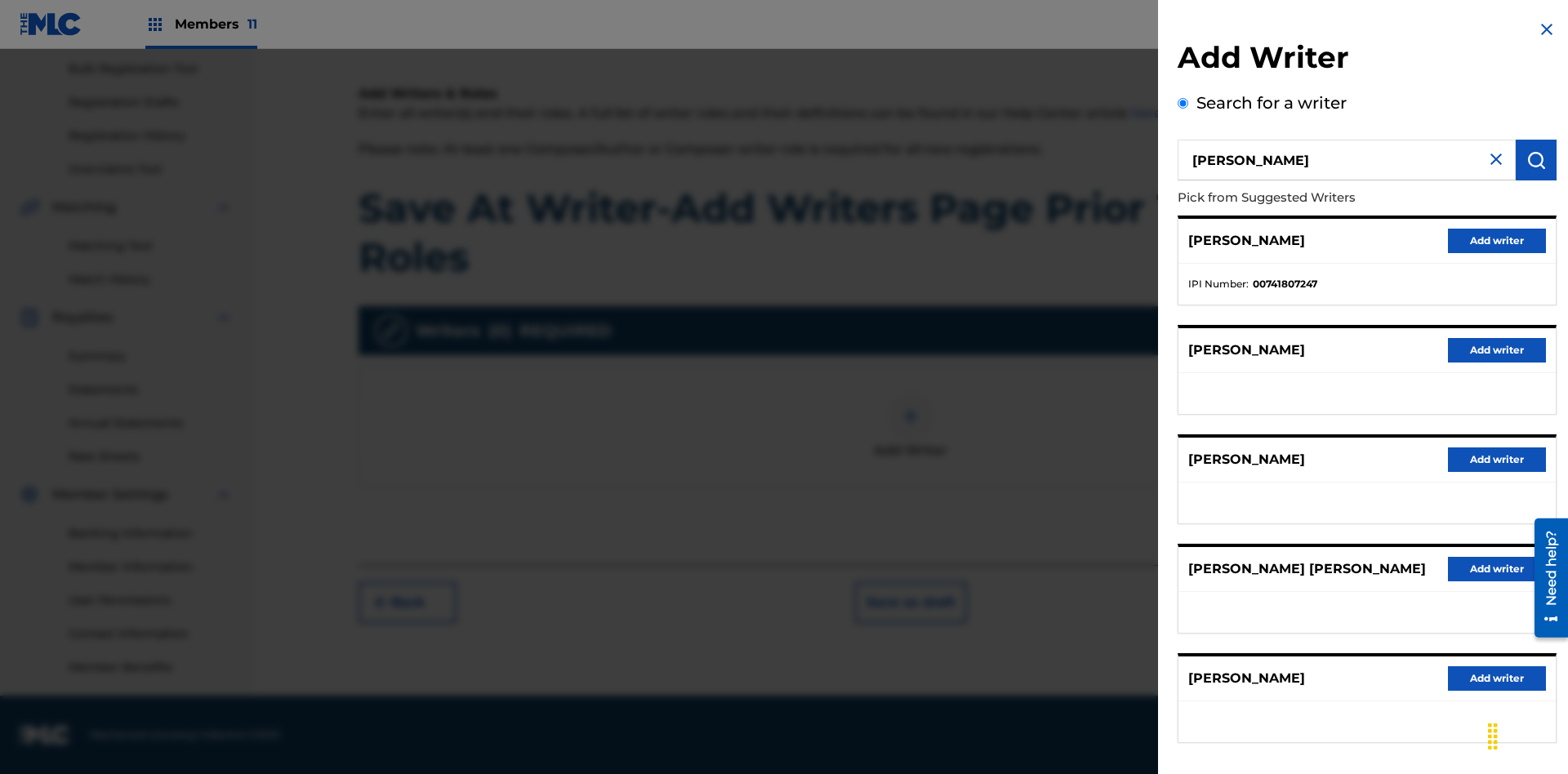
click at [1498, 240] on button "Add writer" at bounding box center [1498, 241] width 98 height 24
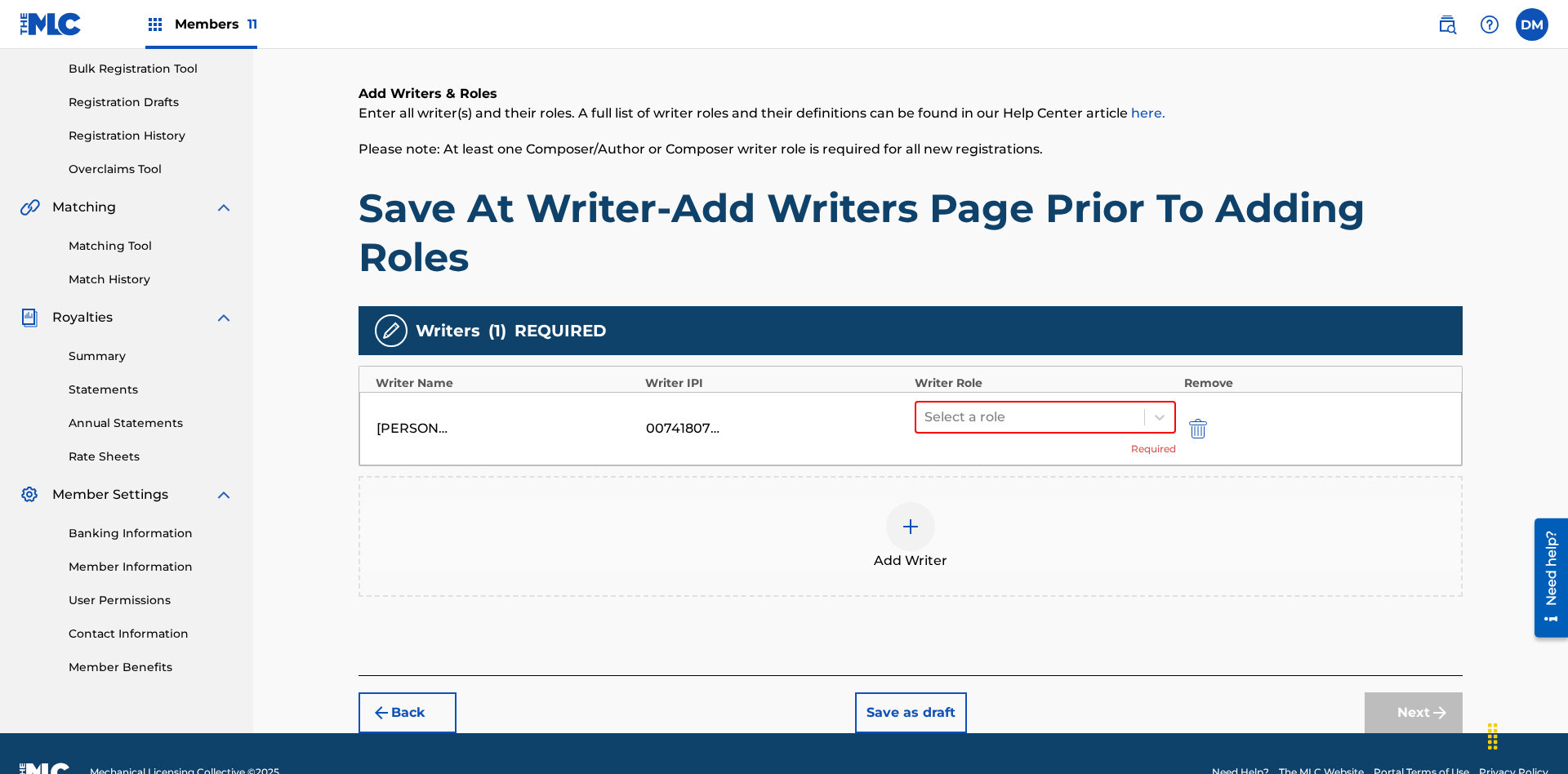
scroll to position [276, 0]
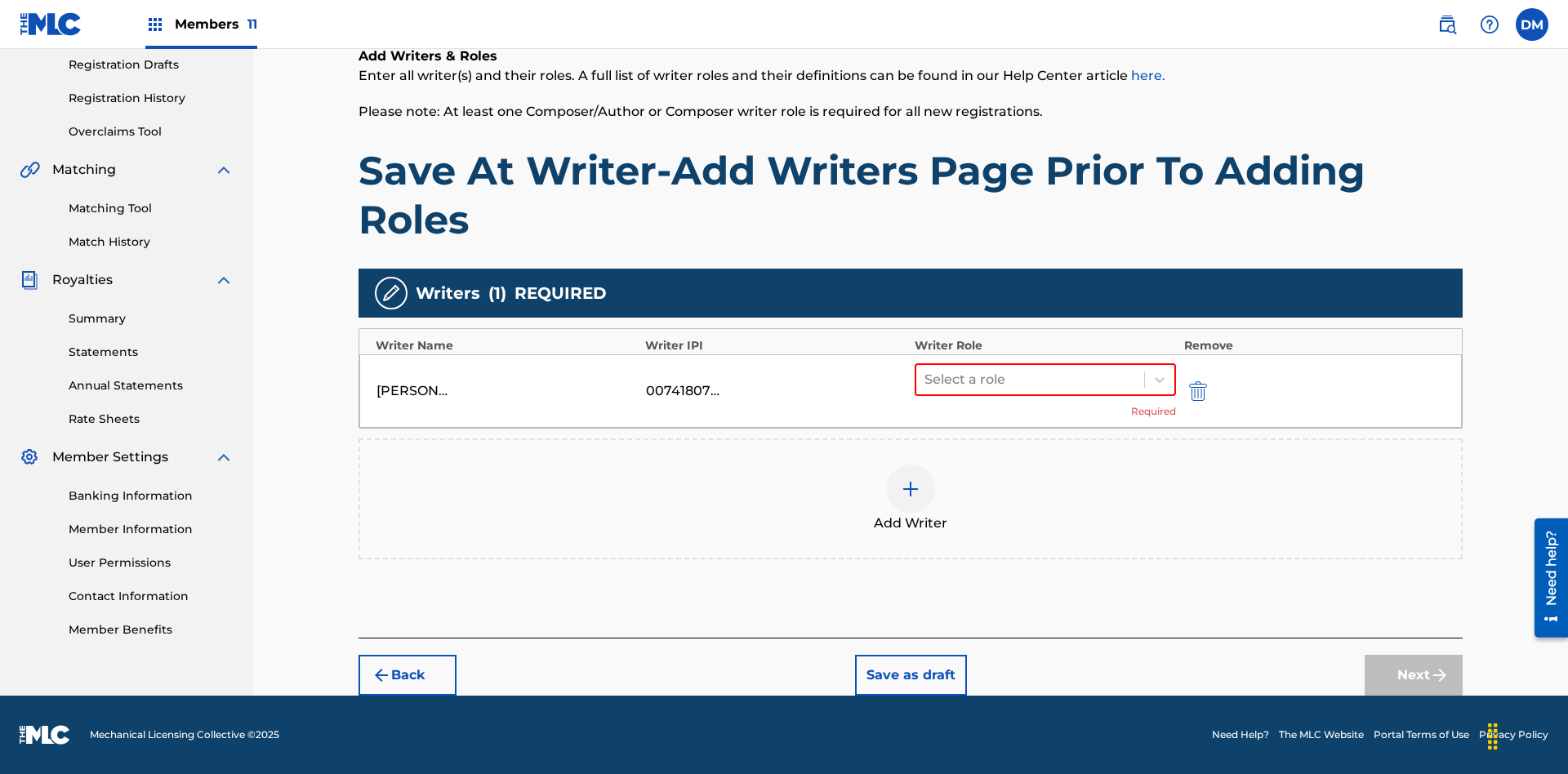
click at [909, 675] on button "Save as draft" at bounding box center [910, 675] width 112 height 41
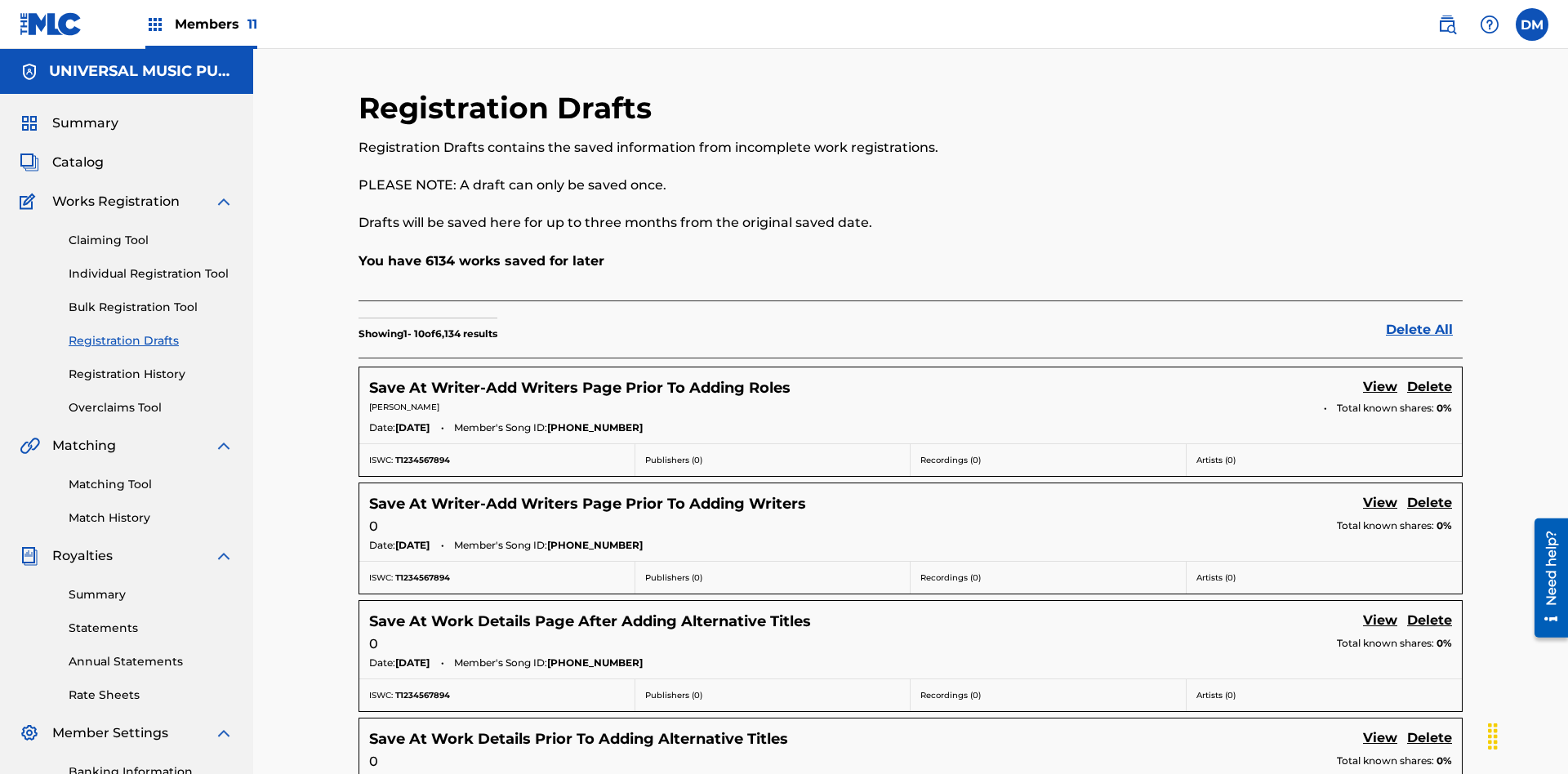
click at [1380, 377] on link "View" at bounding box center [1380, 388] width 34 height 22
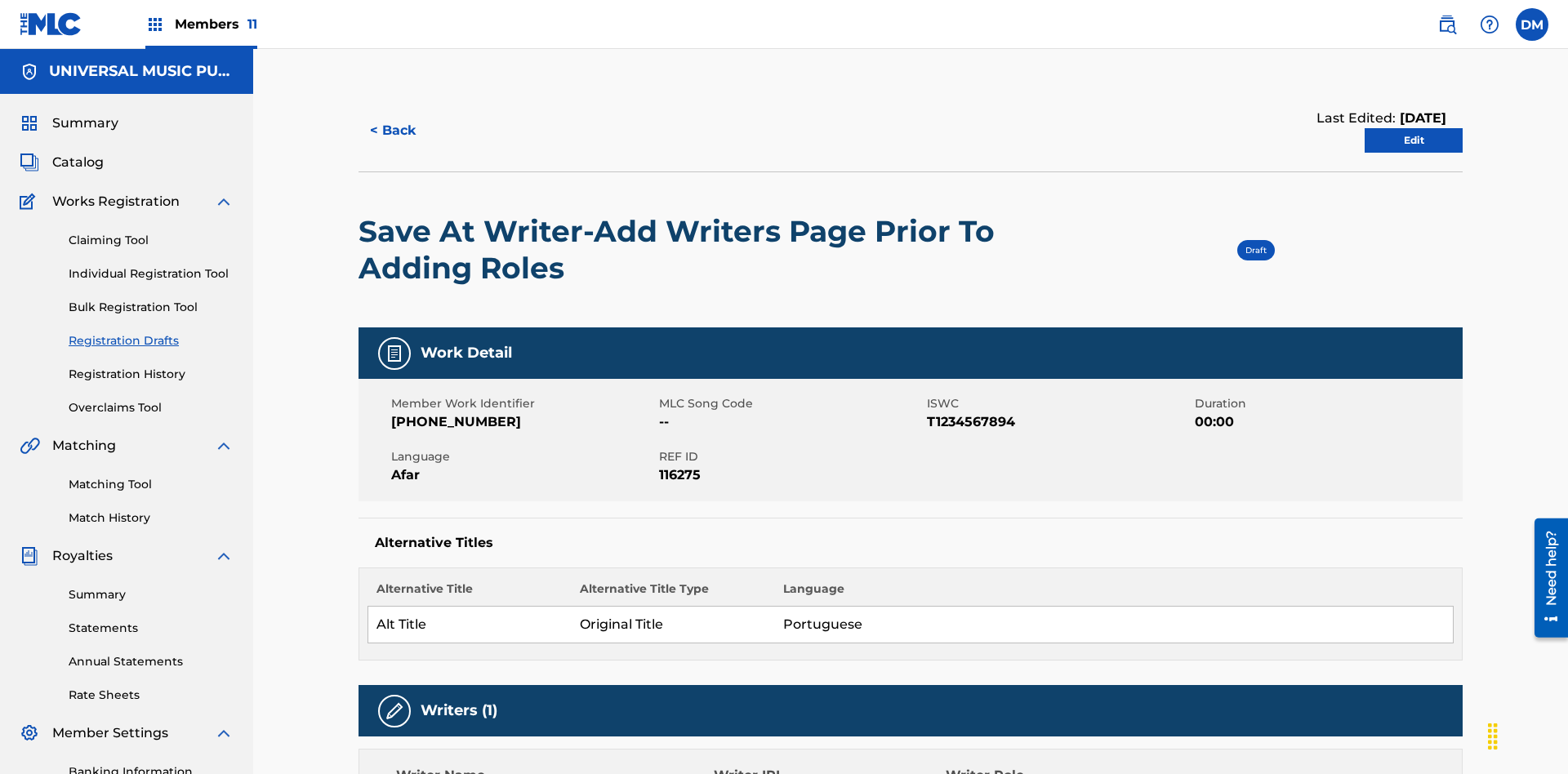
click at [1414, 128] on link "Edit" at bounding box center [1414, 140] width 98 height 24
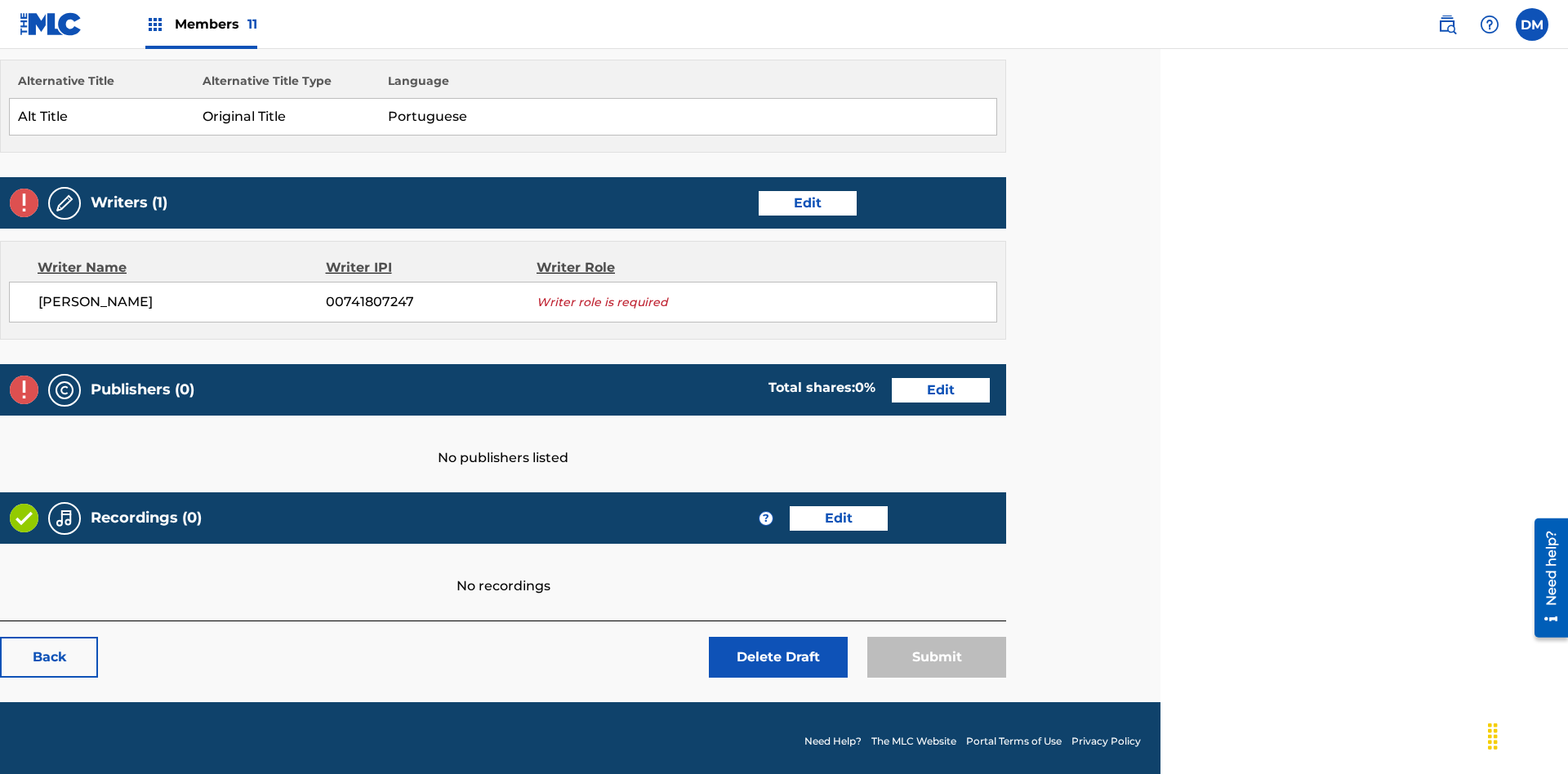
scroll to position [456, 408]
